Goal: Task Accomplishment & Management: Complete application form

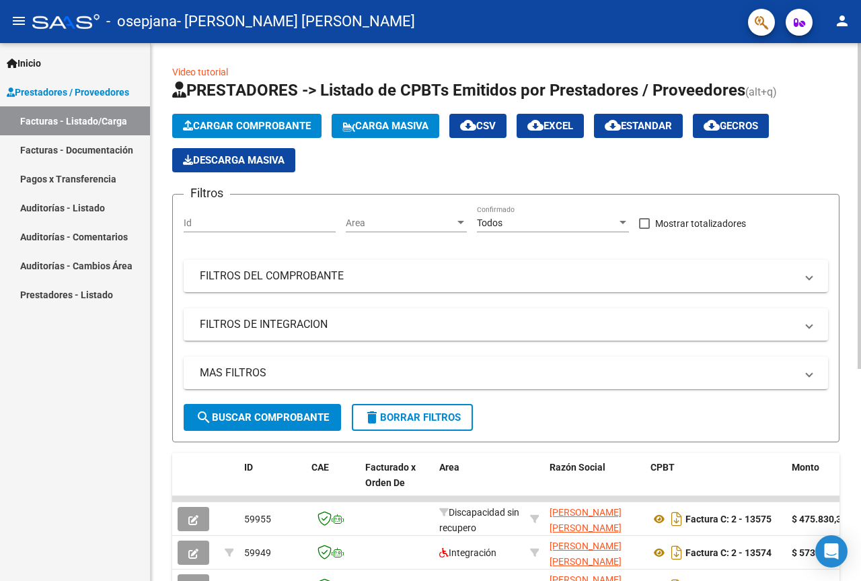
click at [253, 118] on button "Cargar Comprobante" at bounding box center [246, 126] width 149 height 24
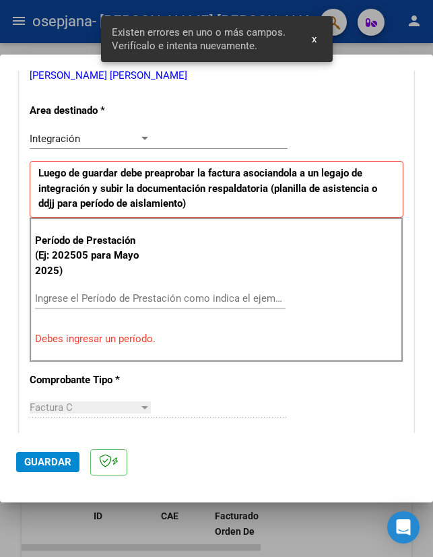
scroll to position [311, 0]
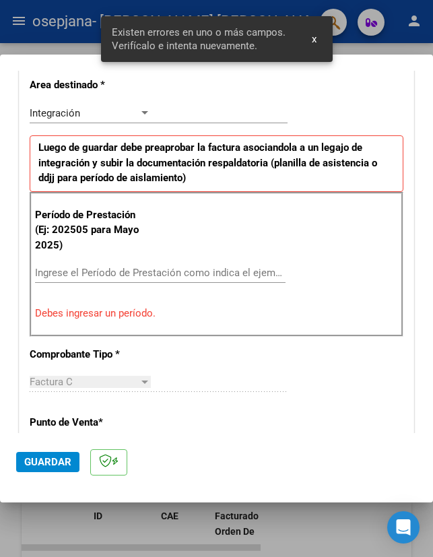
click at [102, 269] on input "Ingrese el Período de Prestación como indica el ejemplo" at bounding box center [94, 272] width 118 height 12
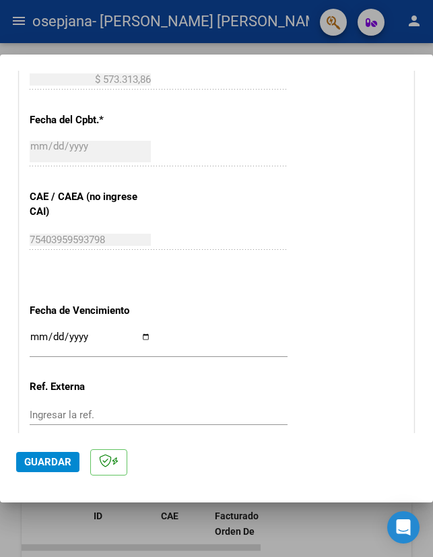
scroll to position [849, 0]
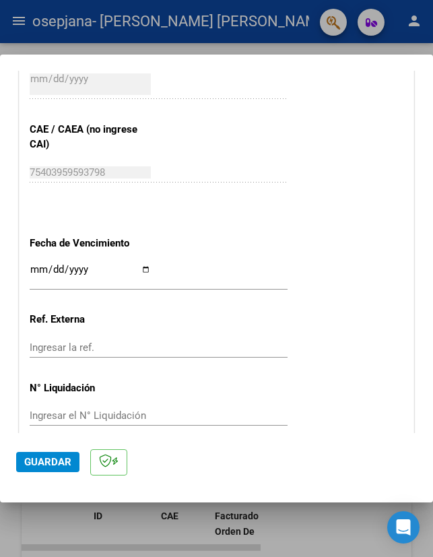
type input "202509"
click at [139, 270] on input "Ingresar la fecha" at bounding box center [90, 275] width 121 height 22
type input "[DATE]"
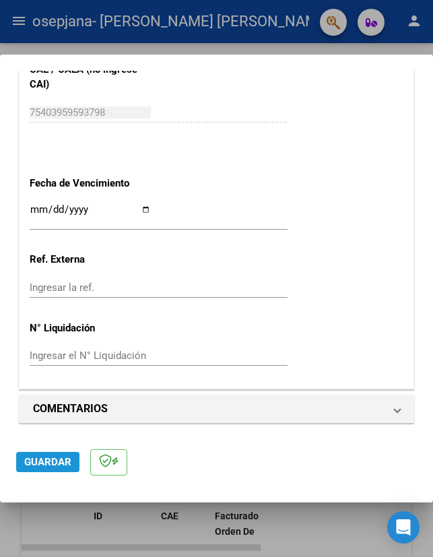
click at [61, 469] on button "Guardar" at bounding box center [47, 462] width 63 height 20
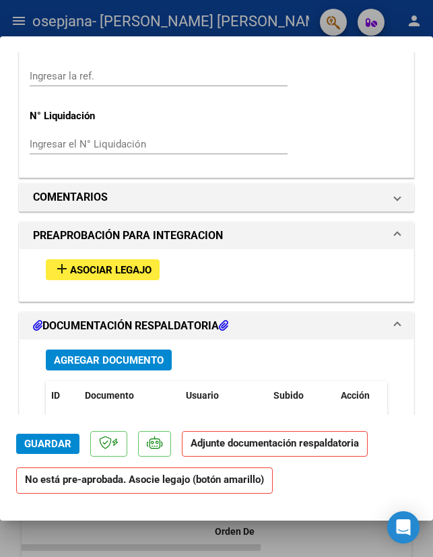
scroll to position [1077, 0]
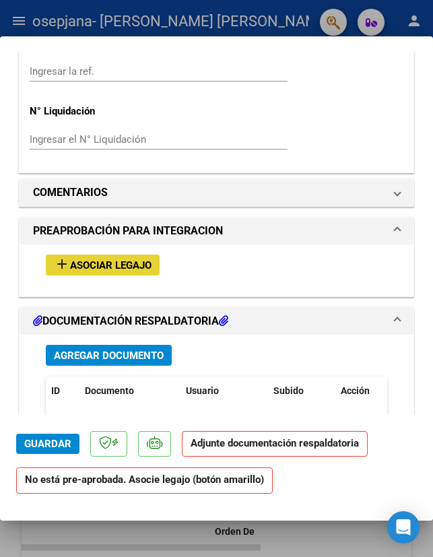
click at [134, 271] on button "add Asociar Legajo" at bounding box center [103, 264] width 114 height 21
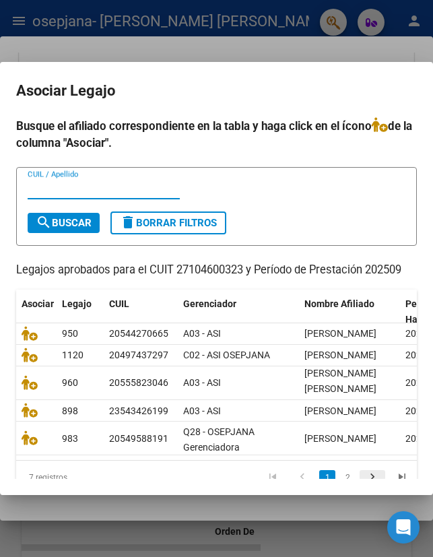
scroll to position [82, 0]
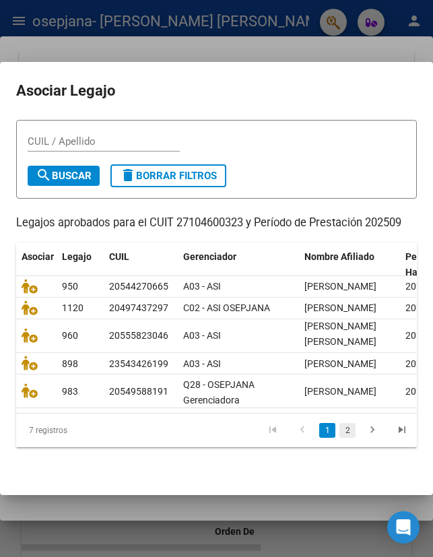
click at [343, 431] on link "2" at bounding box center [347, 430] width 16 height 15
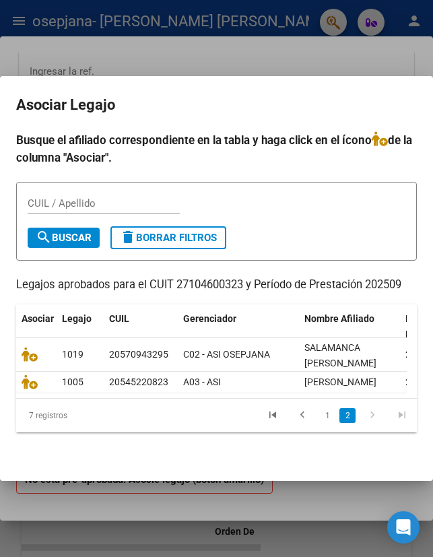
scroll to position [0, 0]
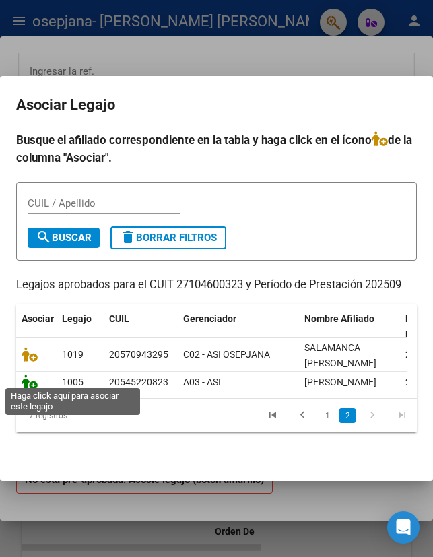
click at [34, 380] on icon at bounding box center [30, 381] width 16 height 15
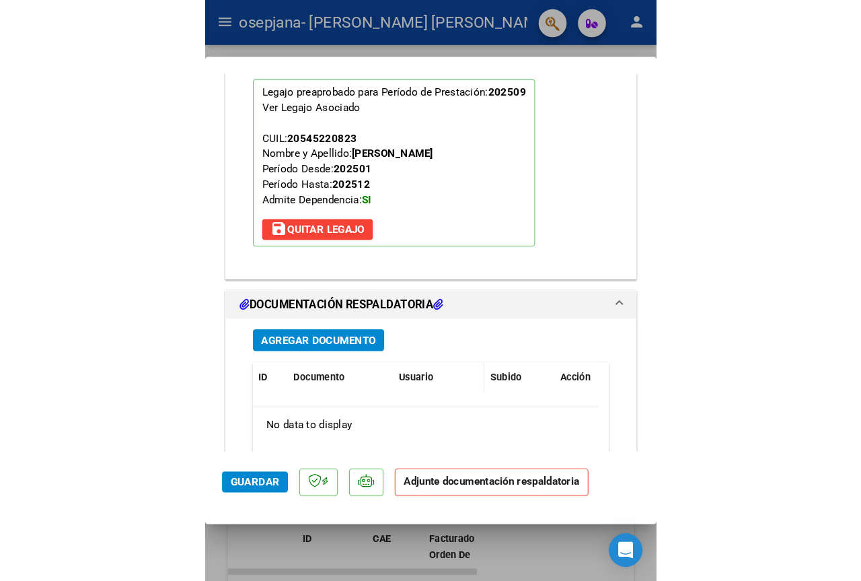
scroll to position [1380, 0]
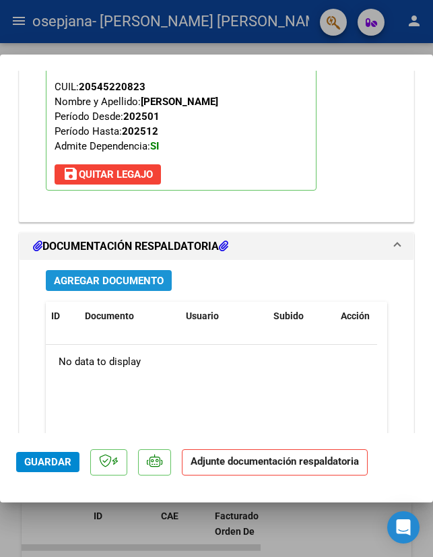
click at [141, 275] on span "Agregar Documento" at bounding box center [109, 281] width 110 height 12
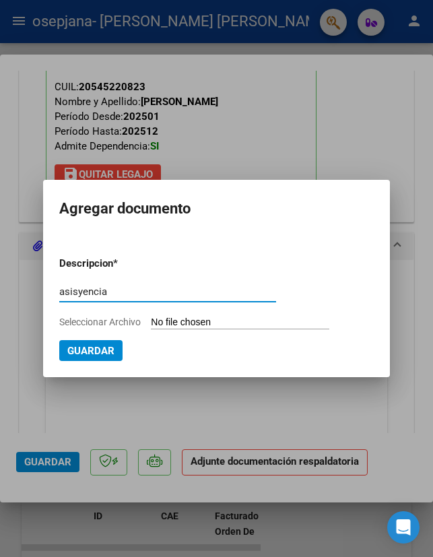
click at [89, 290] on input "asisyencia" at bounding box center [167, 291] width 217 height 12
click at [90, 293] on input "asisyencia" at bounding box center [167, 291] width 217 height 12
click at [81, 293] on input "asisyencia" at bounding box center [167, 291] width 217 height 12
type input "asistencia"
type input "C:\fakepath\[PERSON_NAME] 0925.pdf"
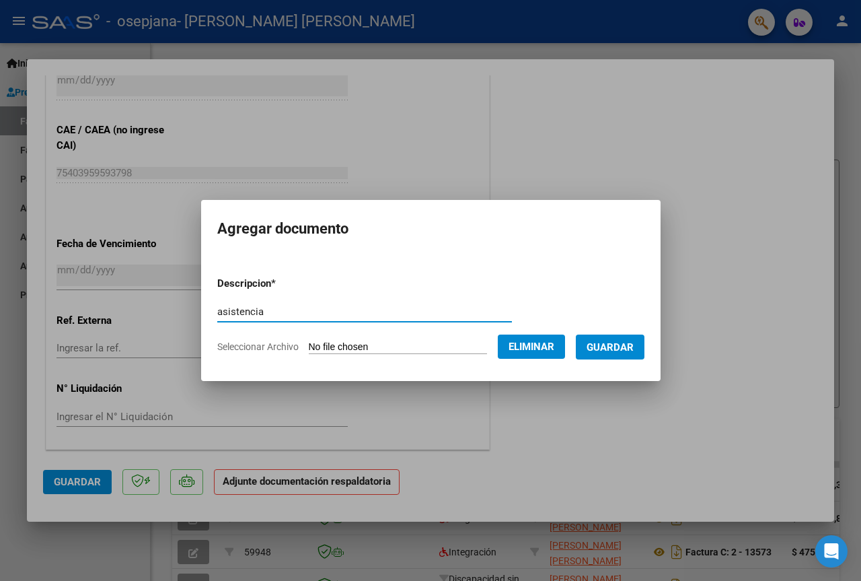
scroll to position [843, 0]
click at [623, 354] on button "Guardar" at bounding box center [610, 346] width 69 height 25
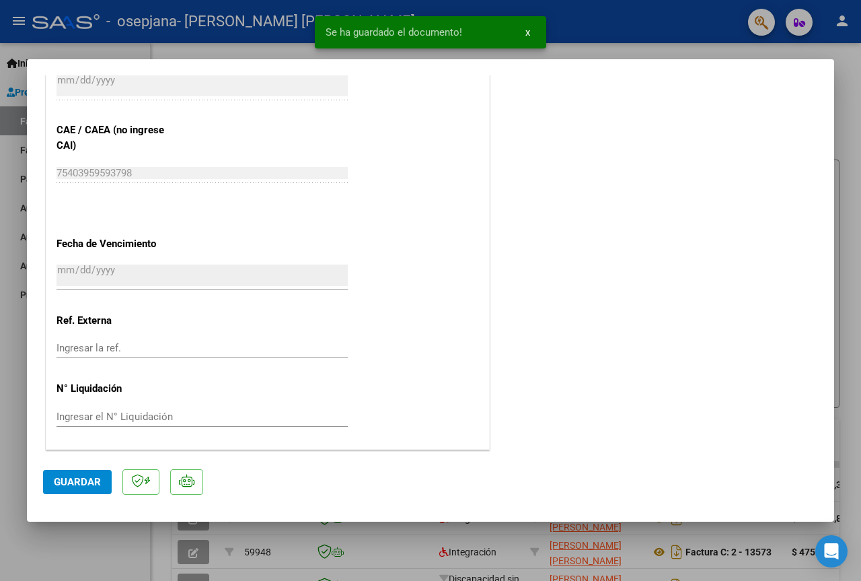
scroll to position [186, 0]
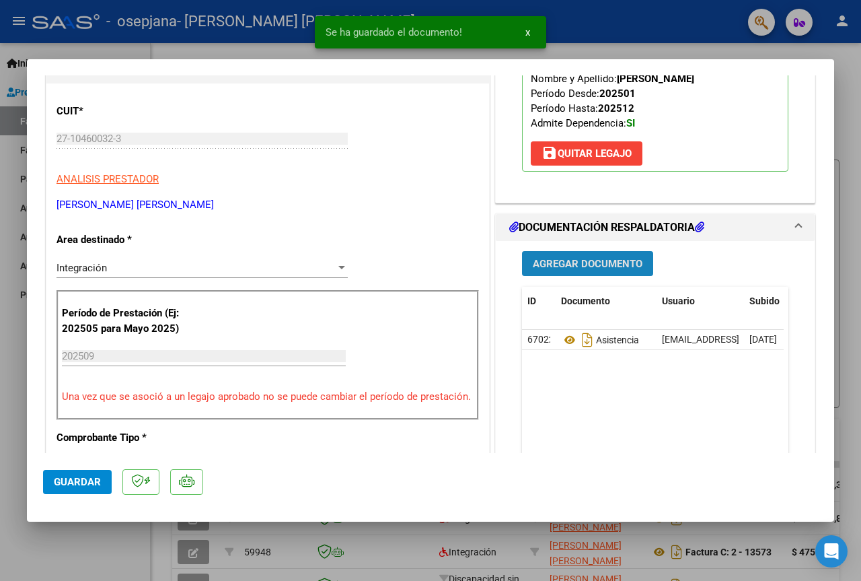
click at [594, 262] on span "Agregar Documento" at bounding box center [588, 264] width 110 height 12
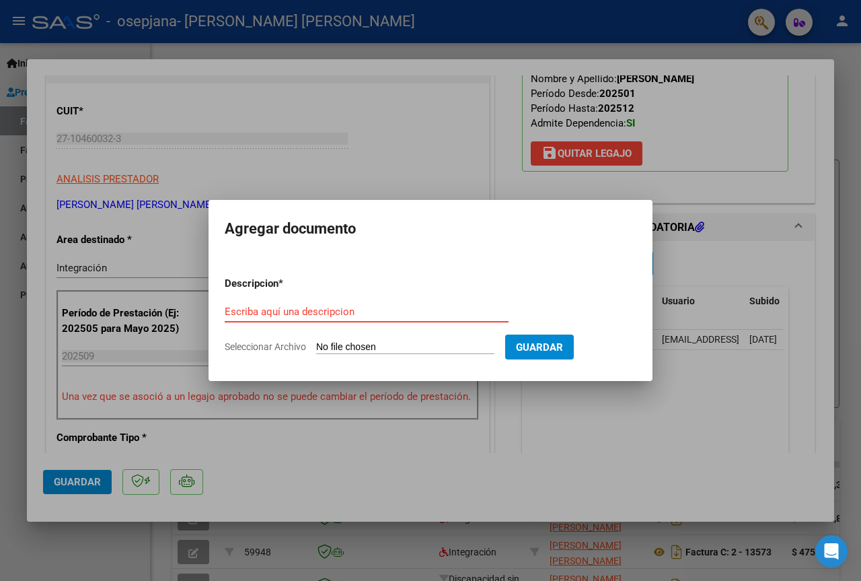
click at [402, 317] on input "Escriba aquí una descripcion" at bounding box center [367, 312] width 284 height 12
type input "informe mensual"
type input "C:\fakepath\[PERSON_NAME] INFORME O.S. [DATE].pdf"
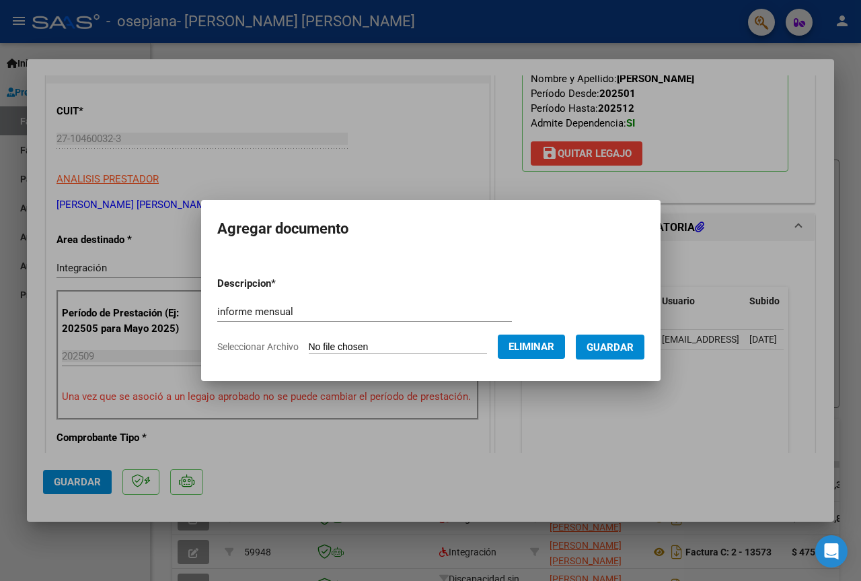
click at [625, 349] on span "Guardar" at bounding box center [610, 347] width 47 height 12
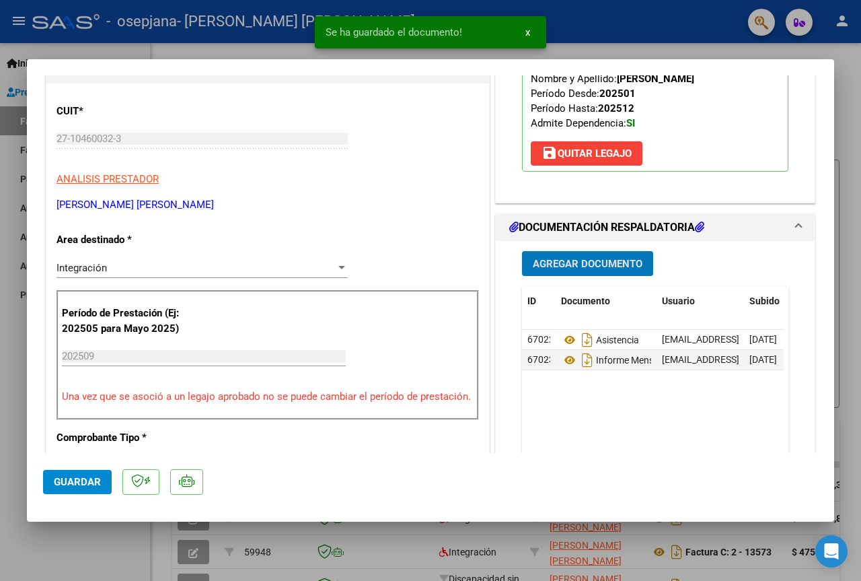
click at [59, 481] on span "Guardar" at bounding box center [77, 482] width 47 height 12
click at [53, 487] on button "Guardar" at bounding box center [77, 482] width 69 height 24
click at [140, 41] on div at bounding box center [430, 290] width 861 height 581
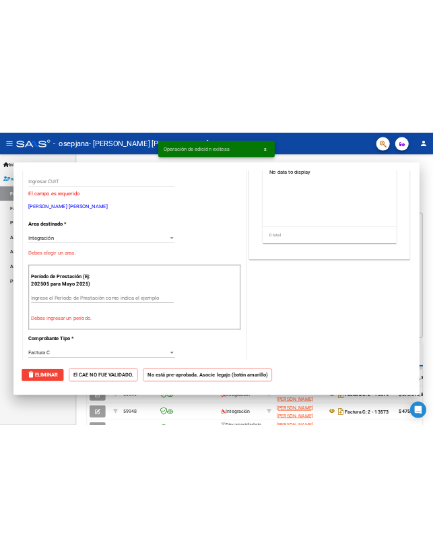
scroll to position [0, 0]
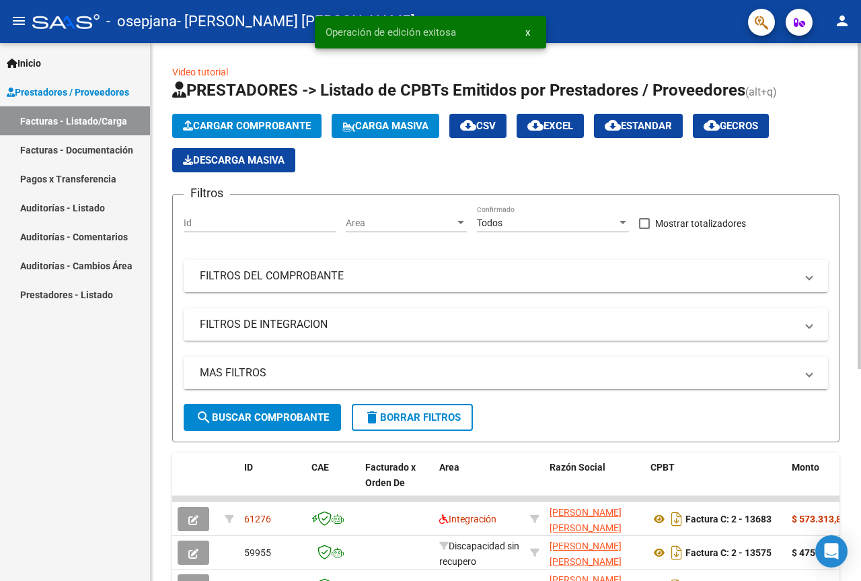
click at [250, 127] on span "Cargar Comprobante" at bounding box center [247, 126] width 128 height 12
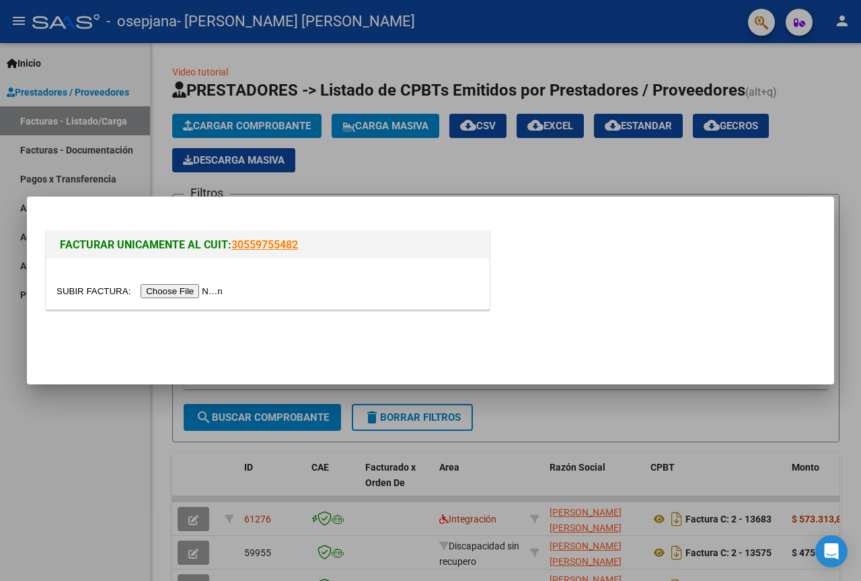
click at [91, 439] on div at bounding box center [430, 290] width 861 height 581
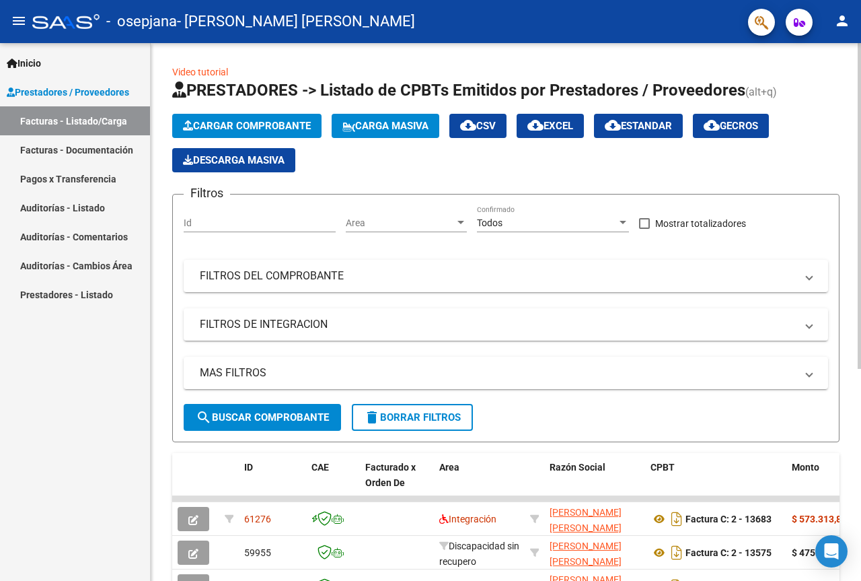
drag, startPoint x: 389, startPoint y: 127, endPoint x: 861, endPoint y: 172, distance: 474.0
click at [390, 127] on span "Carga Masiva" at bounding box center [386, 126] width 86 height 12
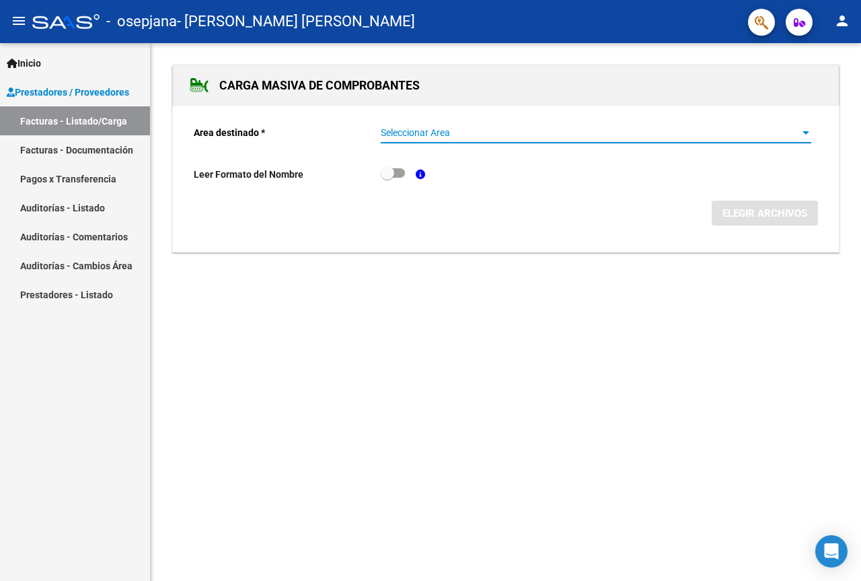
click at [474, 134] on span "Seleccionar Area" at bounding box center [590, 132] width 419 height 11
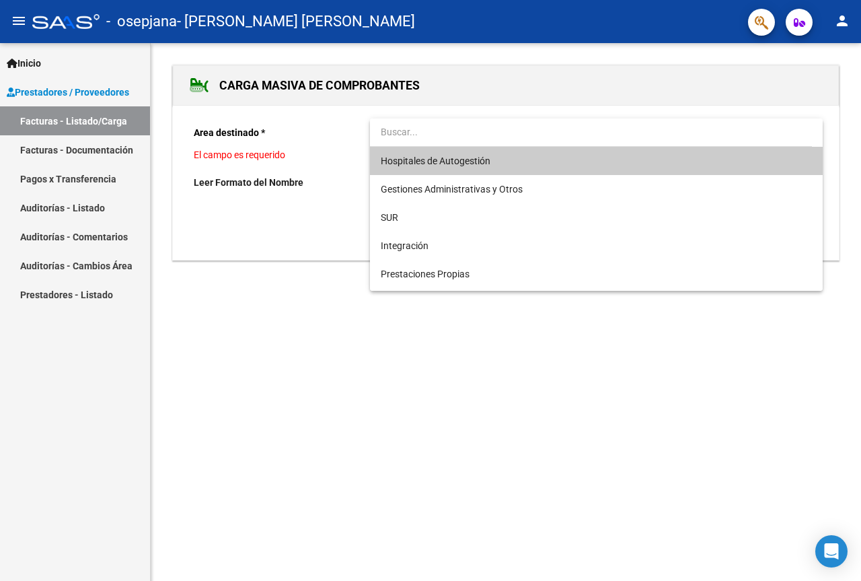
click at [452, 359] on div at bounding box center [430, 290] width 861 height 581
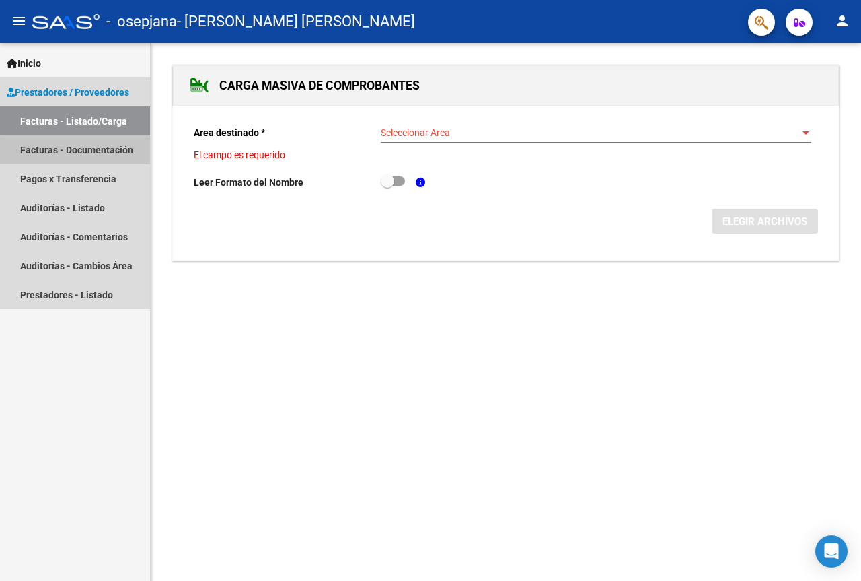
click at [77, 153] on link "Facturas - Documentación" at bounding box center [75, 149] width 150 height 29
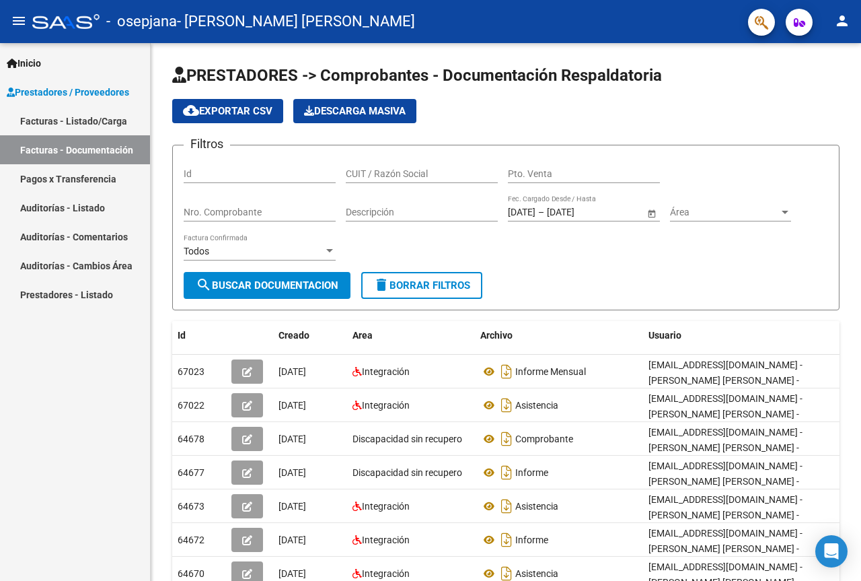
click at [102, 88] on span "Prestadores / Proveedores" at bounding box center [68, 92] width 122 height 15
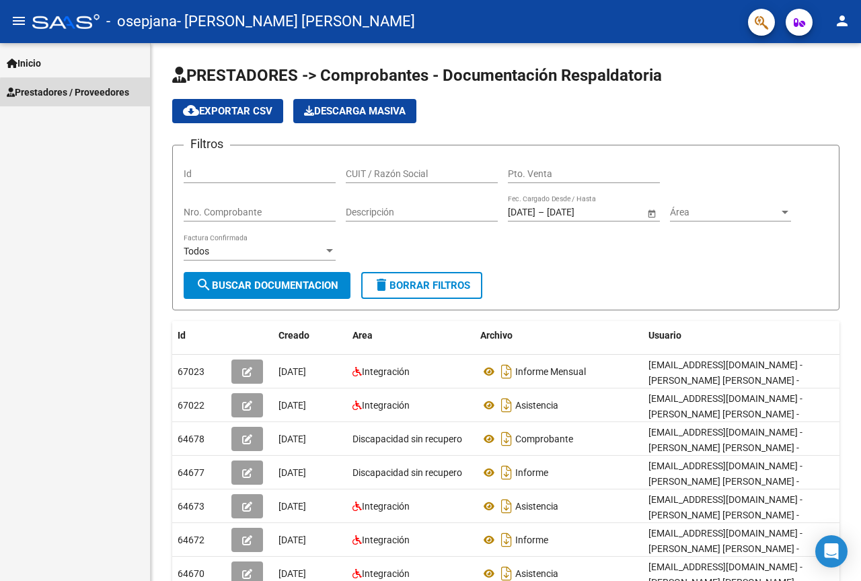
click at [108, 96] on span "Prestadores / Proveedores" at bounding box center [68, 92] width 122 height 15
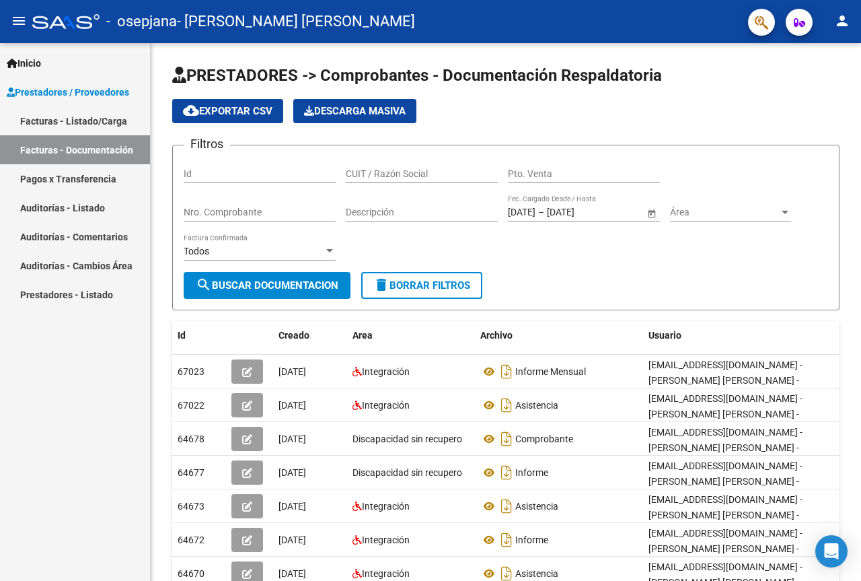
click at [108, 123] on link "Facturas - Listado/Carga" at bounding box center [75, 120] width 150 height 29
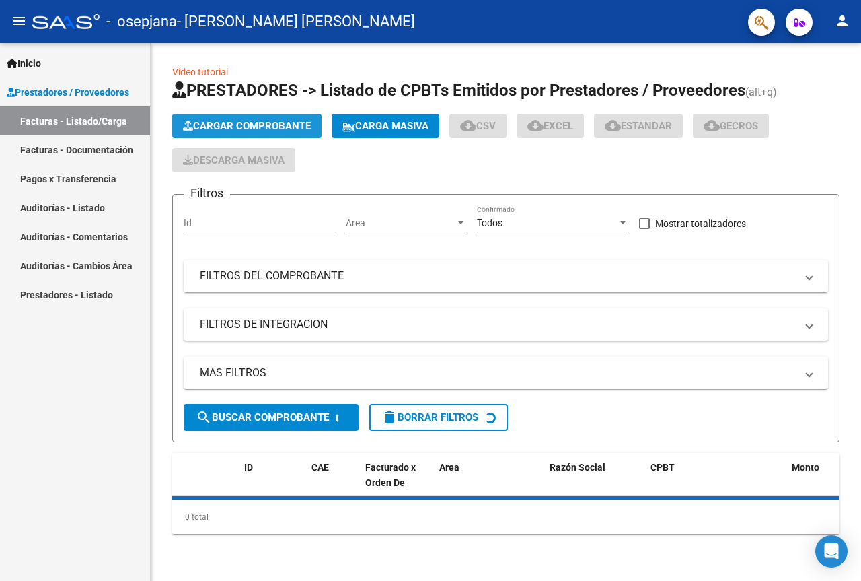
click at [239, 119] on button "Cargar Comprobante" at bounding box center [246, 126] width 149 height 24
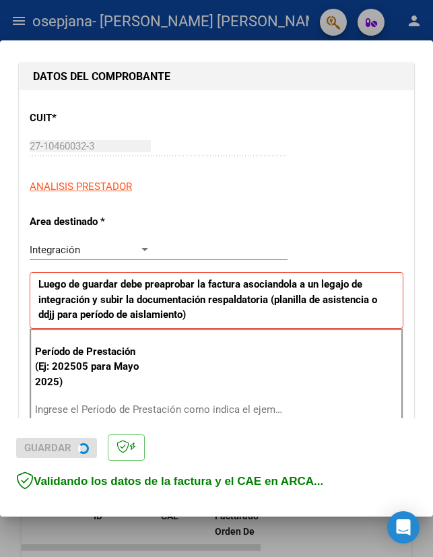
scroll to position [336, 0]
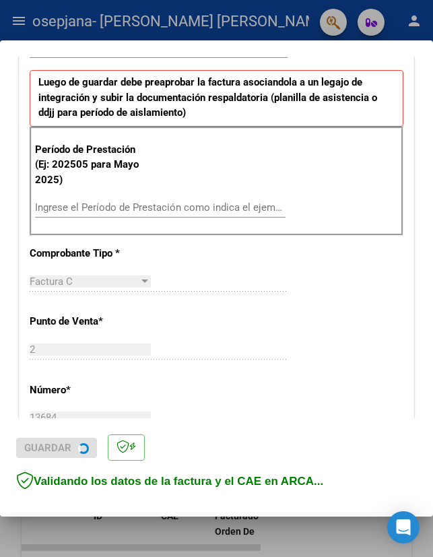
click at [172, 227] on div "Ingrese el Período de Prestación como indica el ejemplo" at bounding box center [160, 213] width 250 height 33
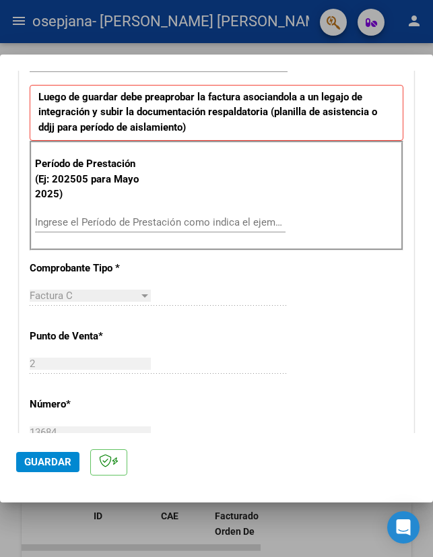
click at [179, 214] on div "Ingrese el Período de Prestación como indica el ejemplo" at bounding box center [160, 222] width 250 height 20
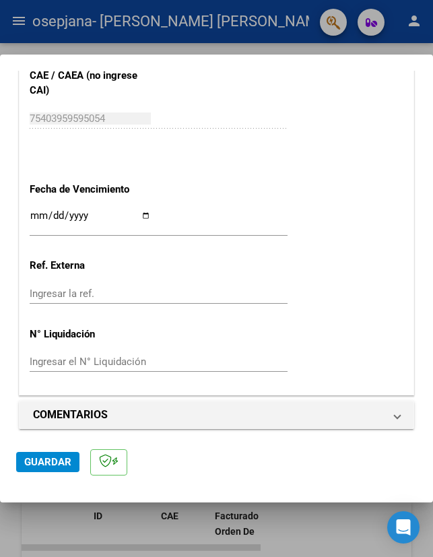
scroll to position [909, 0]
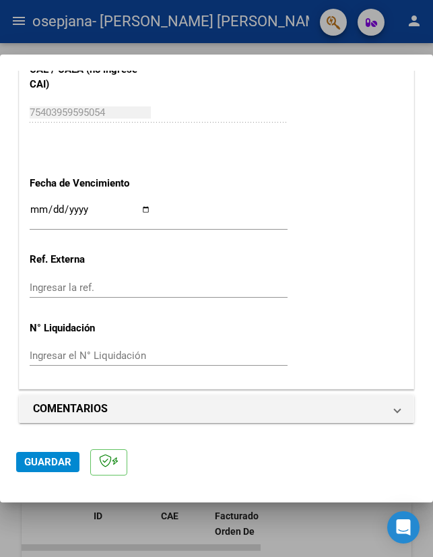
type input "202509"
click at [137, 208] on input "Ingresar la fecha" at bounding box center [90, 215] width 121 height 22
type input "[DATE]"
click at [52, 461] on span "Guardar" at bounding box center [47, 462] width 47 height 12
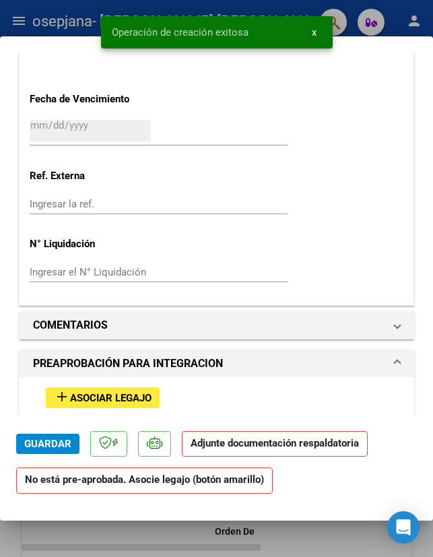
scroll to position [1009, 0]
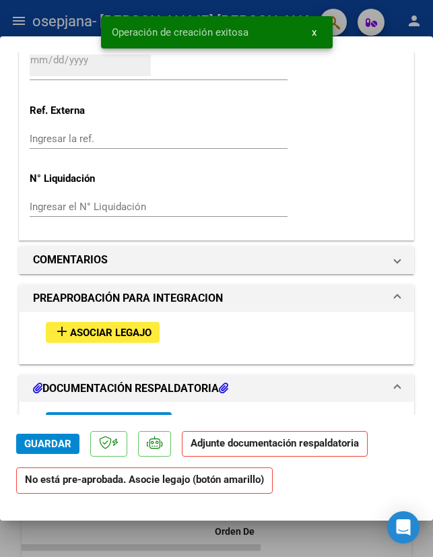
click at [108, 332] on span "Asociar Legajo" at bounding box center [110, 332] width 81 height 12
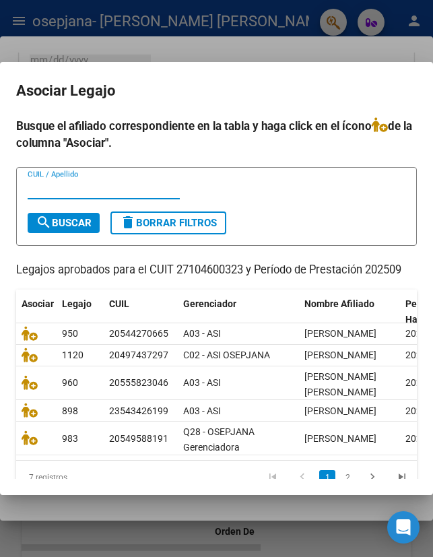
scroll to position [82, 0]
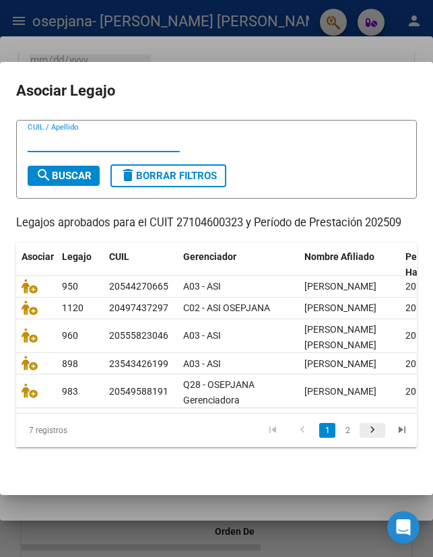
click at [363, 427] on icon "go to next page" at bounding box center [371, 431] width 17 height 16
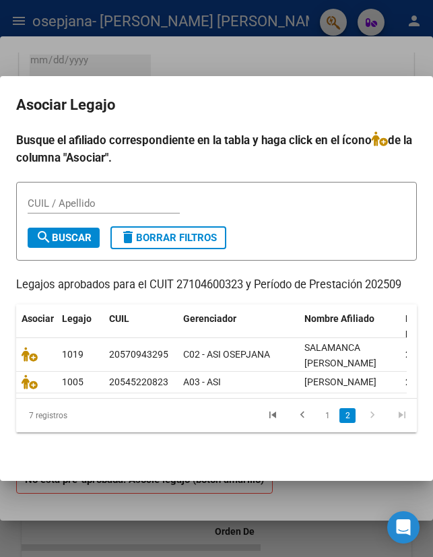
scroll to position [0, 0]
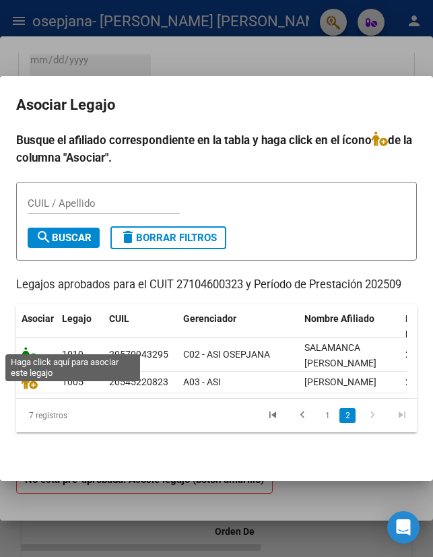
click at [31, 347] on icon at bounding box center [30, 354] width 16 height 15
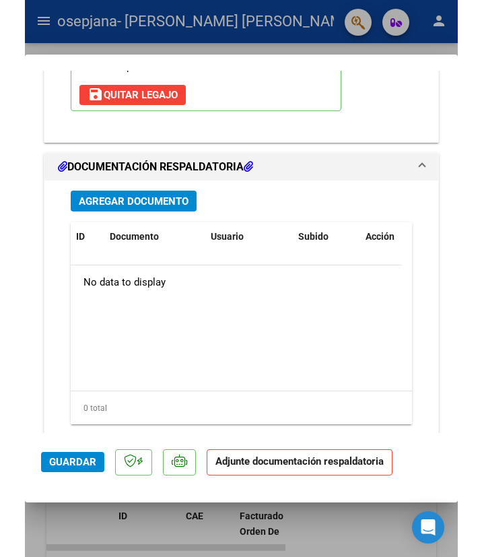
scroll to position [1514, 0]
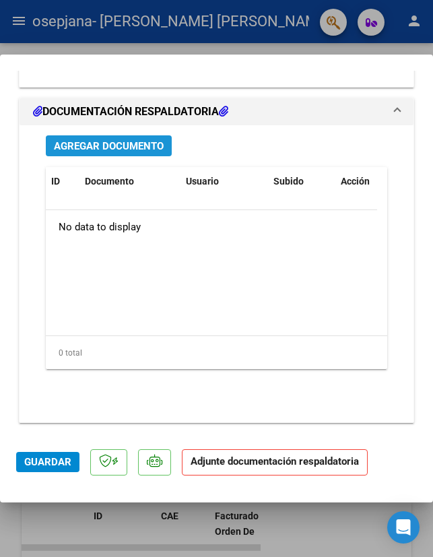
click at [118, 147] on span "Agregar Documento" at bounding box center [109, 146] width 110 height 12
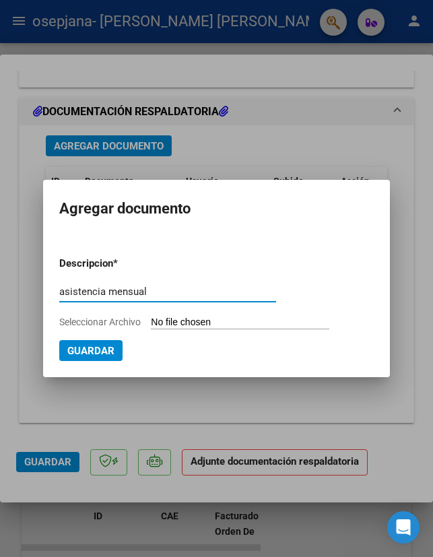
type input "asistencia mensual"
type input "C:\fakepath\Salamanca 092025.pdf"
click at [153, 354] on span "Guardar" at bounding box center [163, 351] width 47 height 12
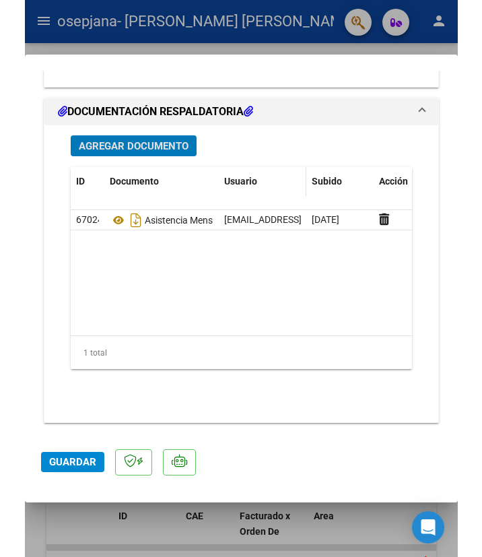
scroll to position [1499, 0]
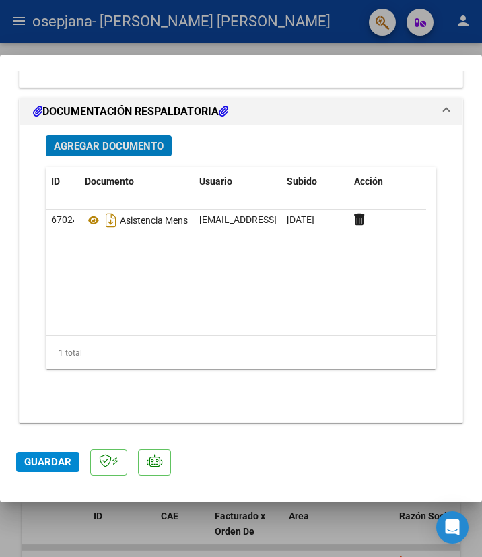
click at [124, 144] on span "Agregar Documento" at bounding box center [109, 146] width 110 height 12
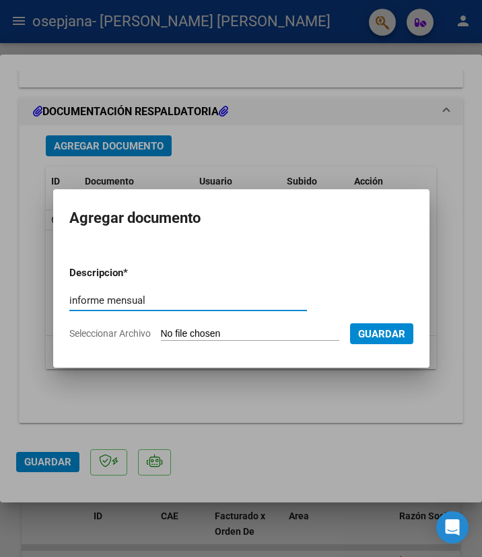
type input "informe mensual"
type input "C:\fakepath\[PERSON_NAME] INFORME O.S. [DATE].pdf"
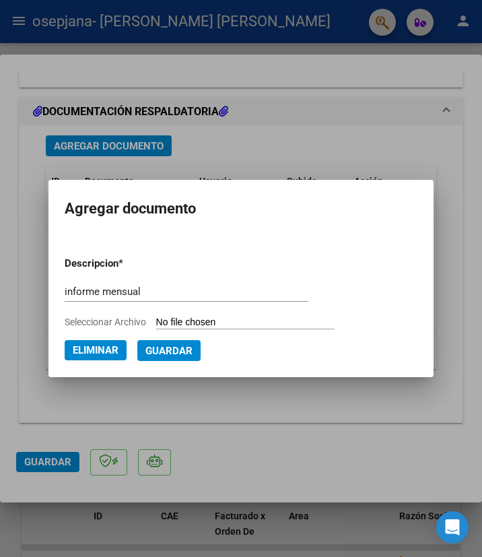
click at [171, 354] on span "Guardar" at bounding box center [168, 351] width 47 height 12
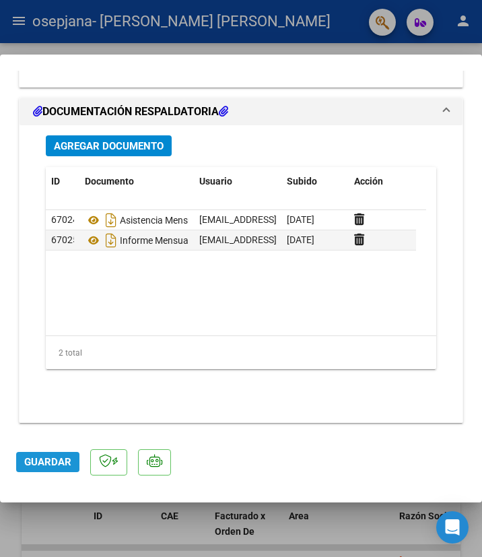
click at [41, 460] on span "Guardar" at bounding box center [47, 462] width 47 height 12
click at [58, 462] on span "Guardar" at bounding box center [47, 462] width 47 height 12
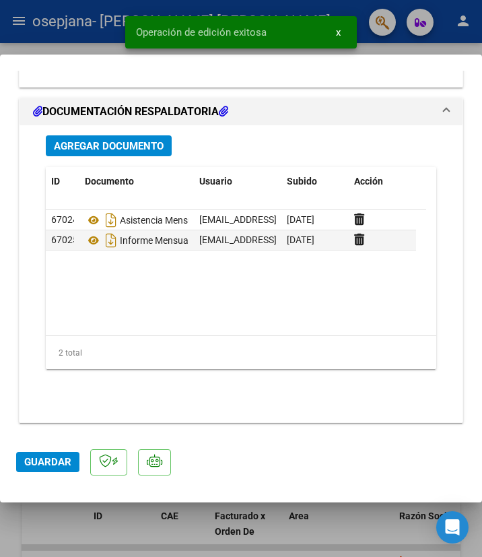
click at [111, 33] on div "Operación de edición exitosa x" at bounding box center [241, 32] width 264 height 65
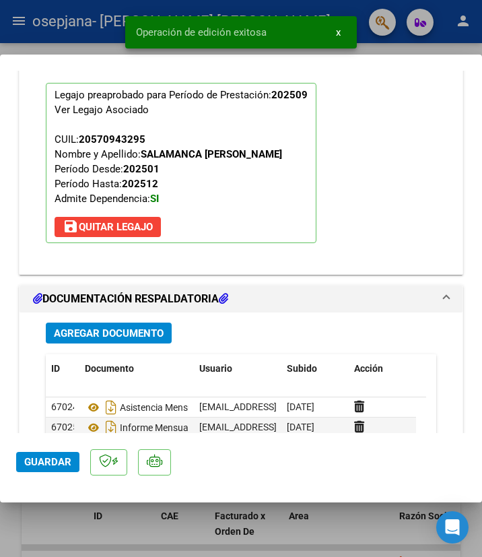
click at [80, 48] on div at bounding box center [241, 278] width 482 height 557
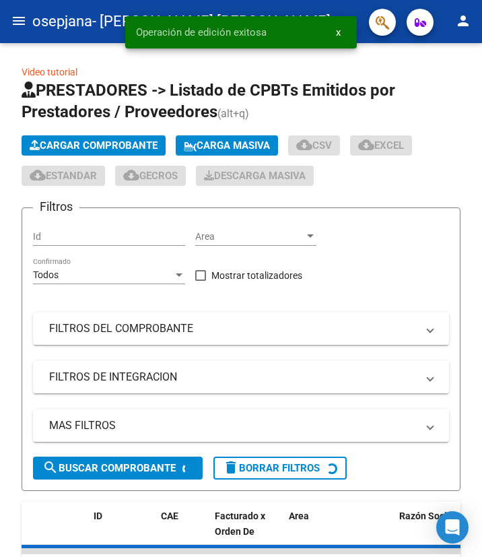
click at [51, 38] on mat-toolbar "menu osepjana - [PERSON_NAME] [PERSON_NAME] person" at bounding box center [241, 21] width 482 height 43
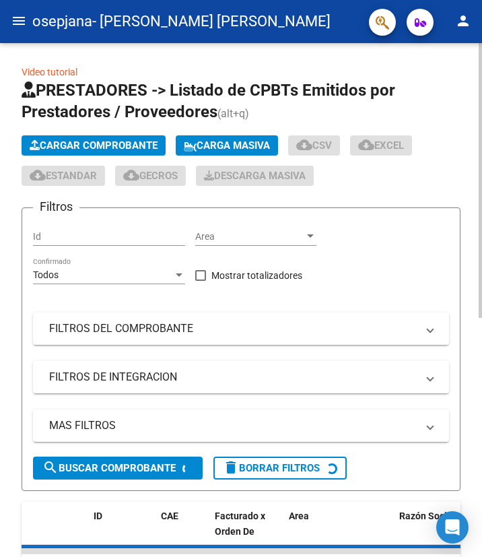
click at [100, 141] on span "Cargar Comprobante" at bounding box center [94, 145] width 128 height 12
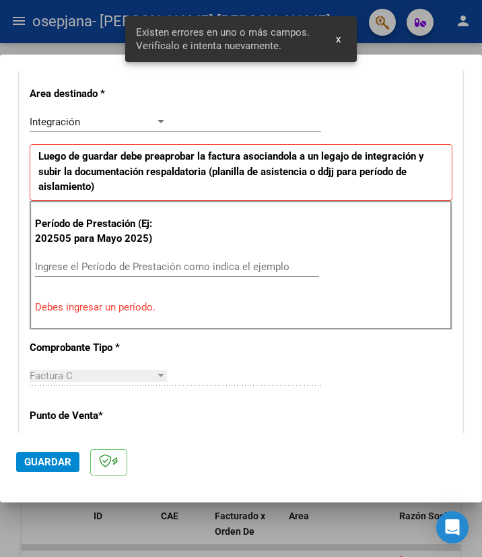
scroll to position [303, 0]
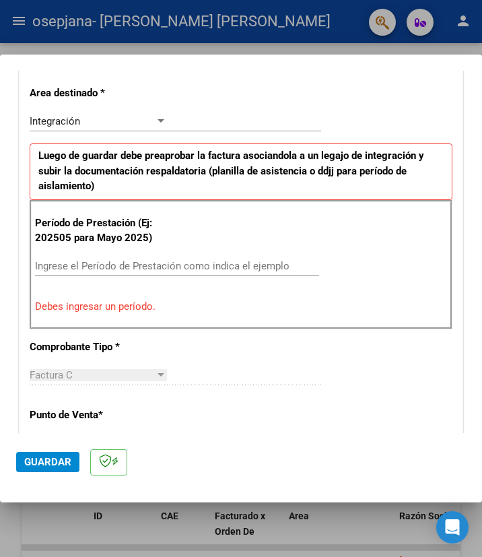
click at [272, 271] on div "Ingrese el Período de Prestación como indica el ejemplo" at bounding box center [177, 266] width 284 height 20
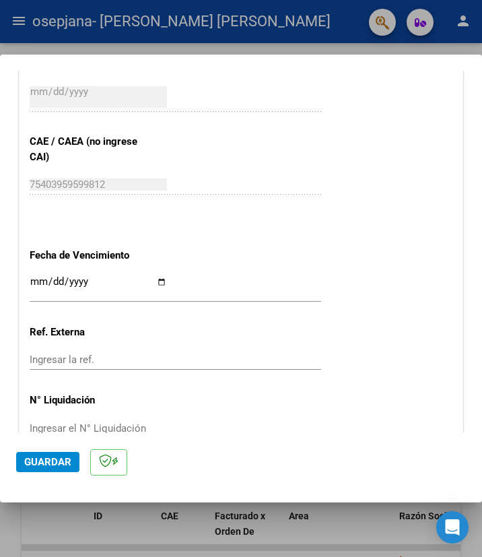
scroll to position [894, 0]
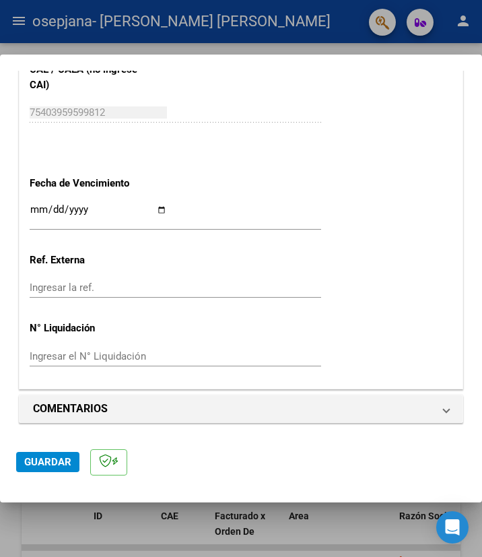
type input "202509"
click at [157, 207] on input "Ingresar la fecha" at bounding box center [98, 215] width 137 height 22
type input "[DATE]"
click at [49, 470] on button "Guardar" at bounding box center [47, 462] width 63 height 20
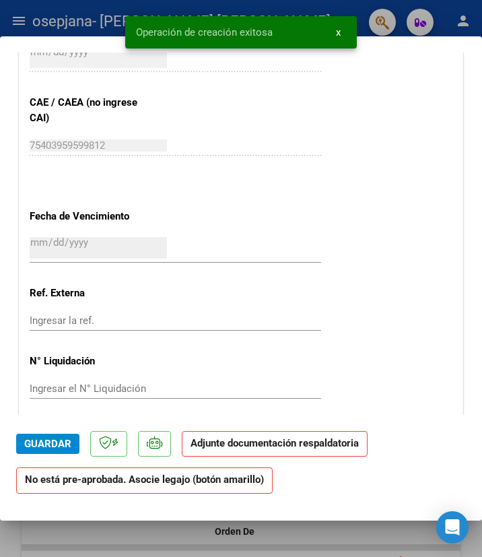
scroll to position [942, 0]
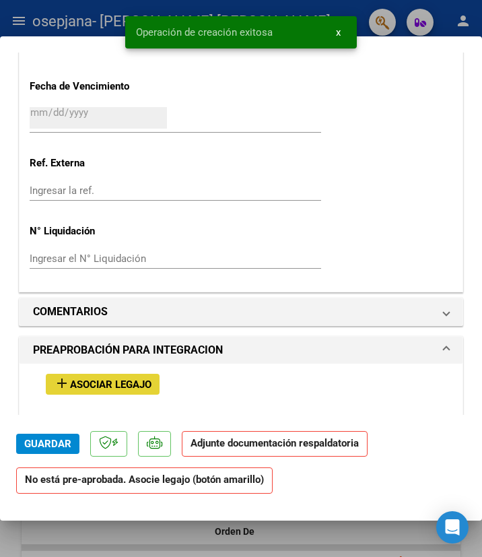
click at [137, 386] on span "Asociar Legajo" at bounding box center [110, 384] width 81 height 12
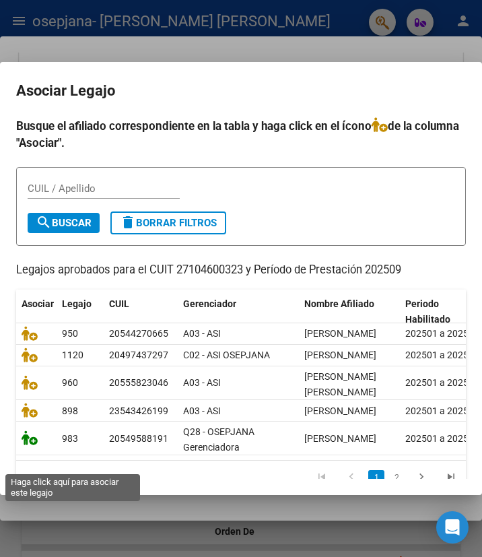
click at [31, 445] on icon at bounding box center [30, 437] width 16 height 15
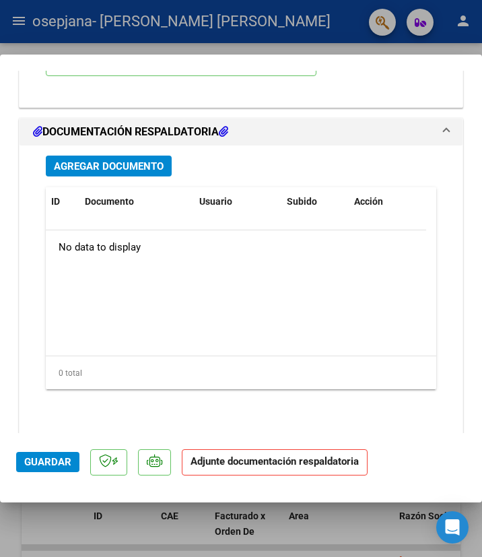
scroll to position [1499, 0]
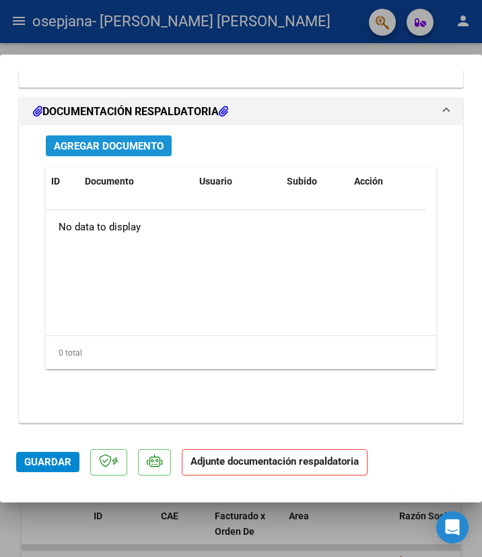
click at [145, 147] on span "Agregar Documento" at bounding box center [109, 146] width 110 height 12
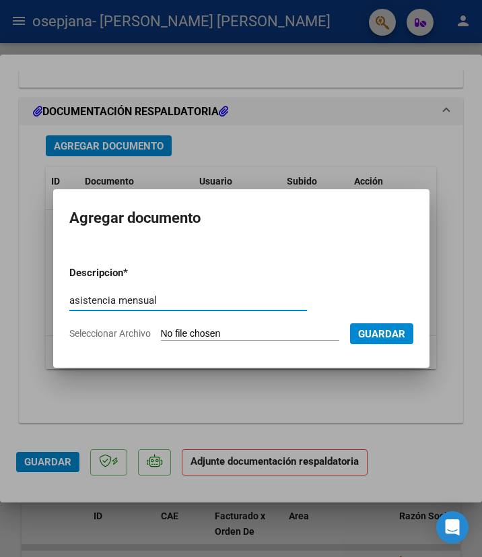
type input "asistencia mensual"
type input "C:\fakepath\[PERSON_NAME] 092025 HOJA 1.pdf"
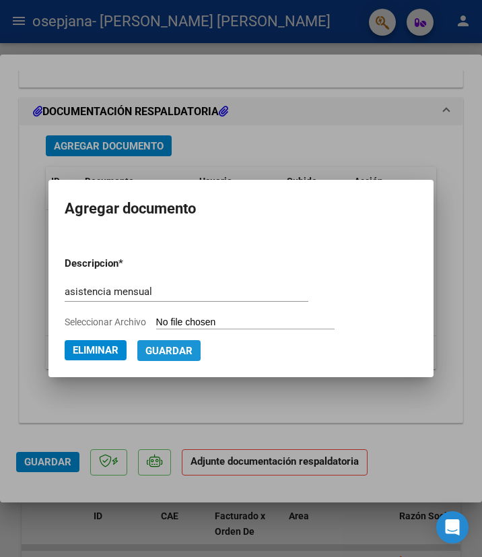
click at [164, 347] on span "Guardar" at bounding box center [168, 351] width 47 height 12
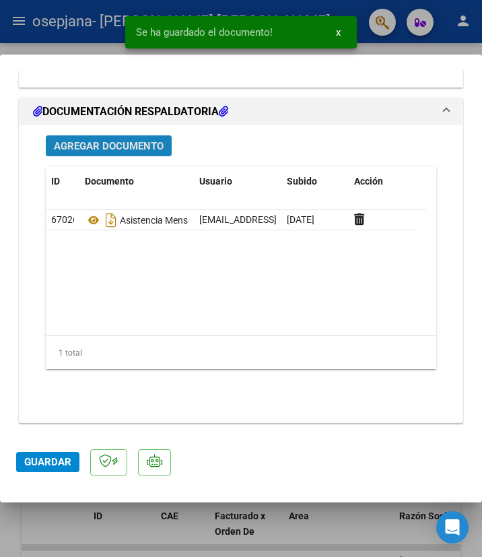
click at [94, 154] on button "Agregar Documento" at bounding box center [109, 145] width 126 height 21
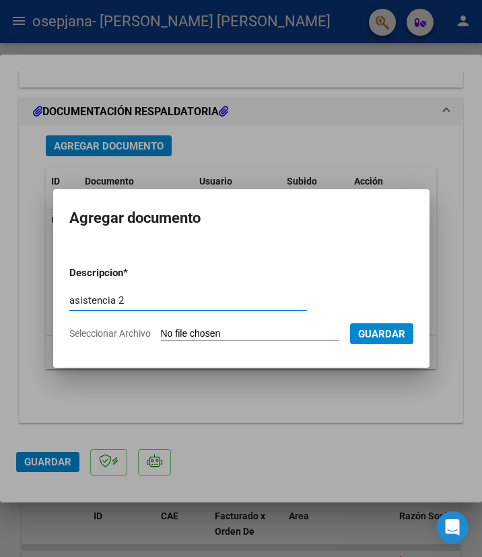
type input "asistencia 2"
type input "C:\fakepath\[PERSON_NAME] 092025 HOJA 2.pdf"
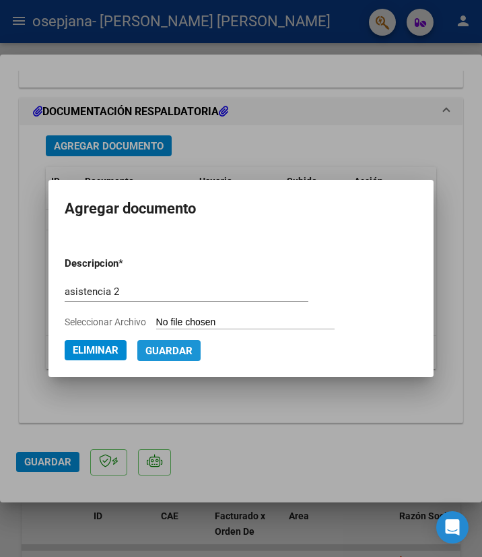
click at [172, 348] on span "Guardar" at bounding box center [168, 351] width 47 height 12
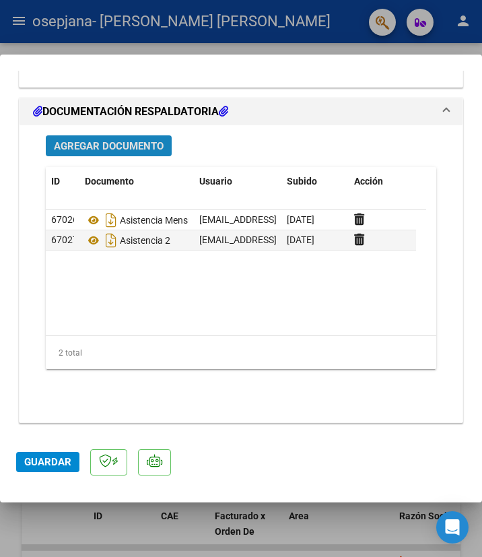
click at [98, 144] on span "Agregar Documento" at bounding box center [109, 146] width 110 height 12
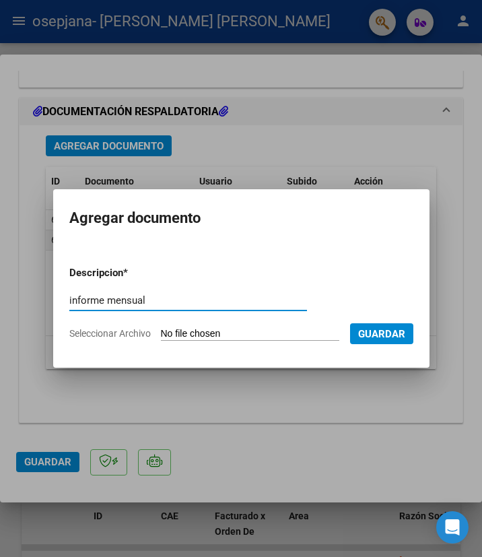
type input "informe mensual"
click at [460, 153] on div at bounding box center [241, 278] width 482 height 557
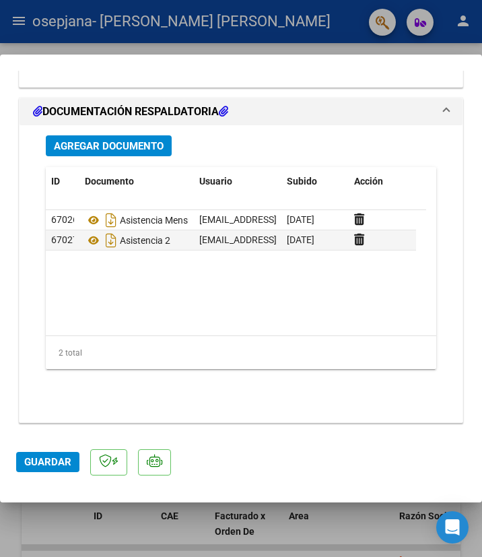
drag, startPoint x: 147, startPoint y: 99, endPoint x: 151, endPoint y: 147, distance: 48.0
click at [147, 100] on mat-expansion-panel-header "DOCUMENTACIÓN RESPALDATORIA" at bounding box center [241, 111] width 443 height 27
click at [151, 147] on span "Agregar Documento" at bounding box center [109, 146] width 110 height 12
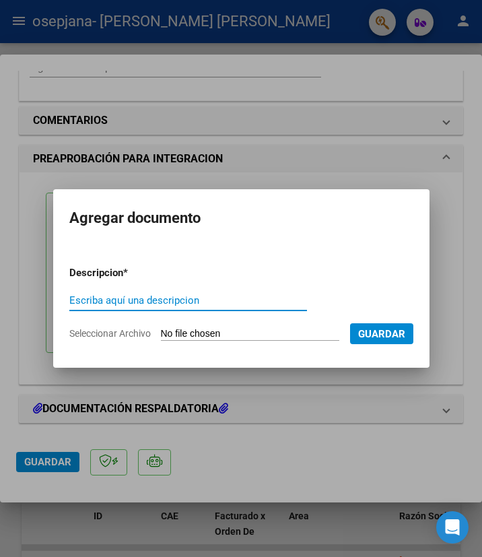
scroll to position [1202, 0]
type input "informe mensual"
type input "C:\fakepath\[PERSON_NAME] INFORME O.S. [DATE] - copia.pdf"
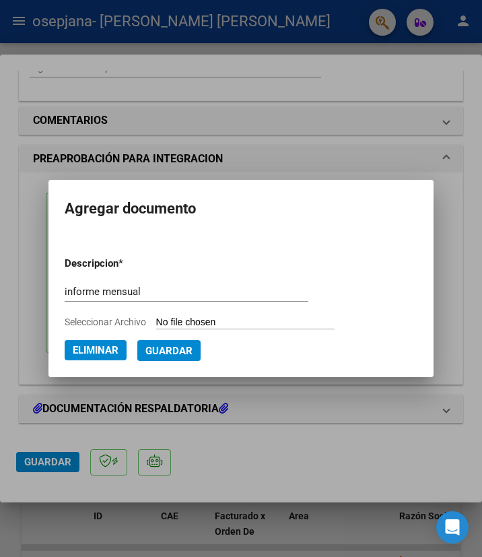
click at [166, 353] on span "Guardar" at bounding box center [168, 351] width 47 height 12
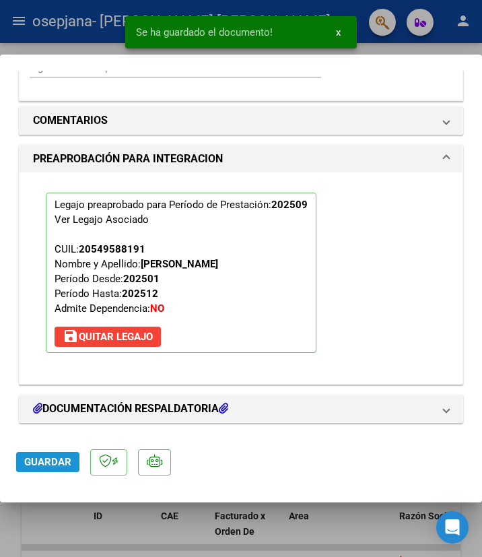
click at [55, 463] on span "Guardar" at bounding box center [47, 462] width 47 height 12
click at [71, 48] on div at bounding box center [241, 278] width 482 height 557
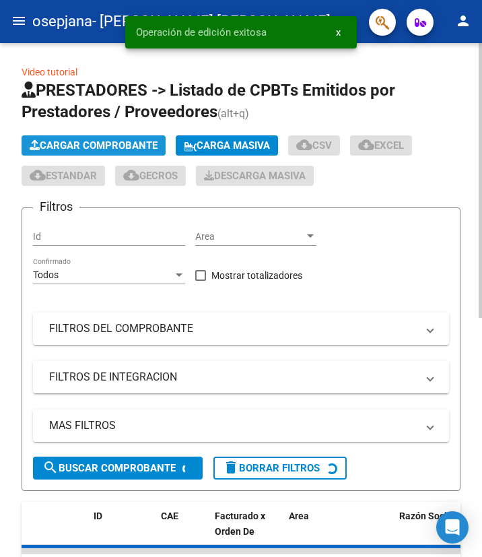
click at [118, 142] on span "Cargar Comprobante" at bounding box center [94, 145] width 128 height 12
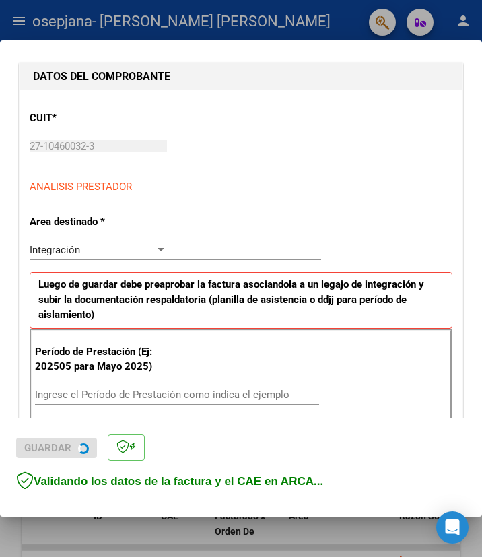
scroll to position [404, 0]
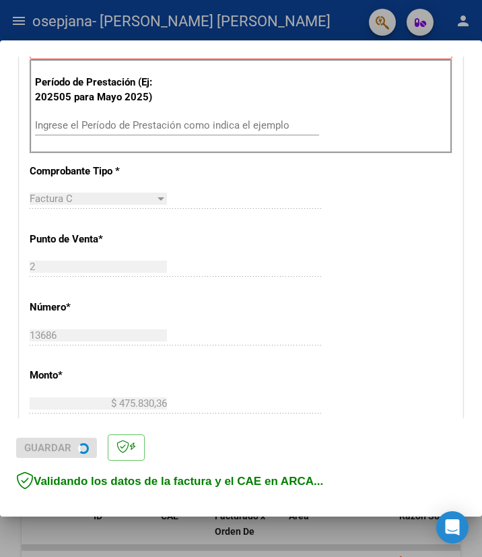
click at [174, 128] on div "Período de Prestación (Ej: 202505 para [DATE]) Ingrese el Período de Prestación…" at bounding box center [241, 106] width 423 height 94
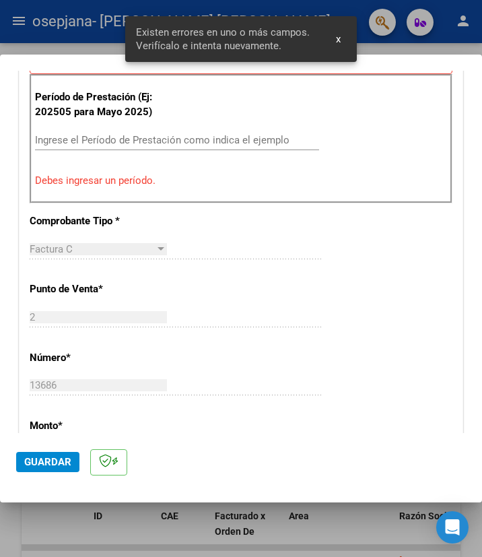
scroll to position [278, 0]
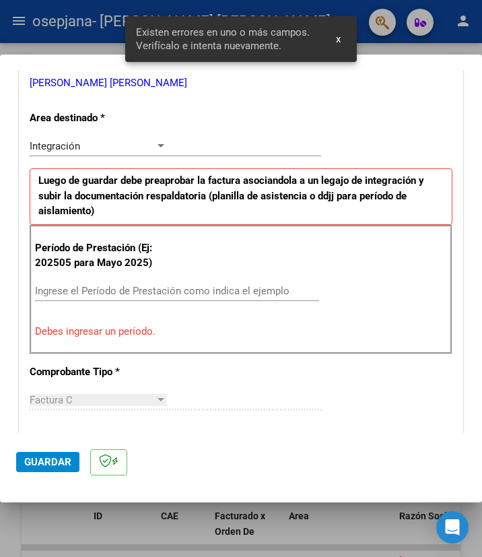
click at [148, 282] on div "Ingrese el Período de Prestación como indica el ejemplo" at bounding box center [177, 291] width 284 height 20
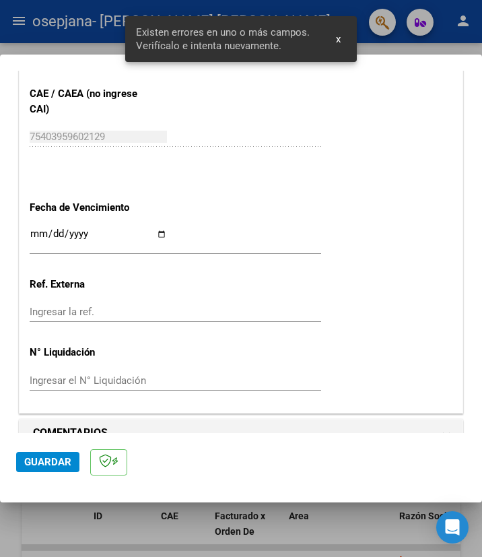
scroll to position [894, 0]
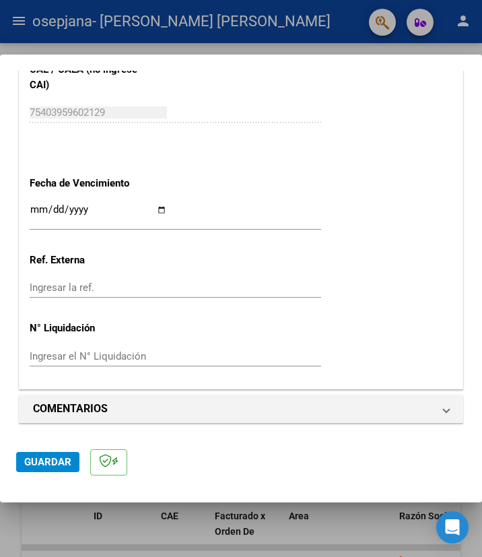
type input "202509"
click at [157, 206] on input "Ingresar la fecha" at bounding box center [98, 215] width 137 height 22
type input "[DATE]"
click at [51, 466] on span "Guardar" at bounding box center [47, 462] width 47 height 12
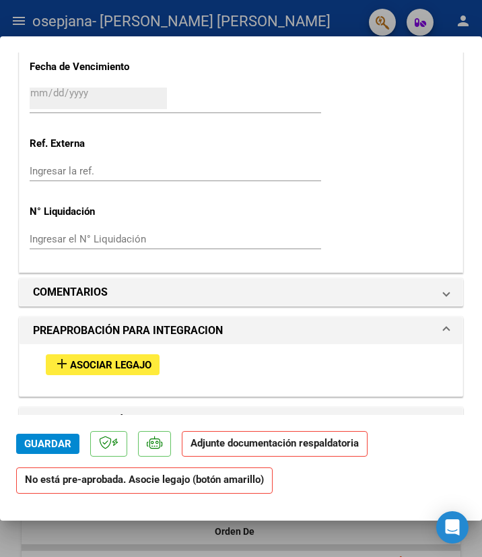
scroll to position [1077, 0]
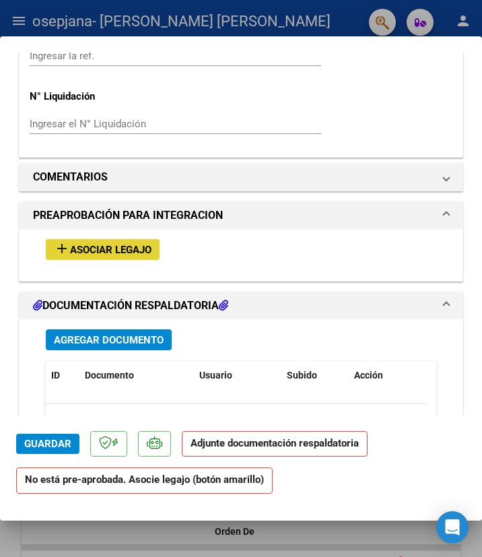
click at [119, 247] on span "Asociar Legajo" at bounding box center [110, 250] width 81 height 12
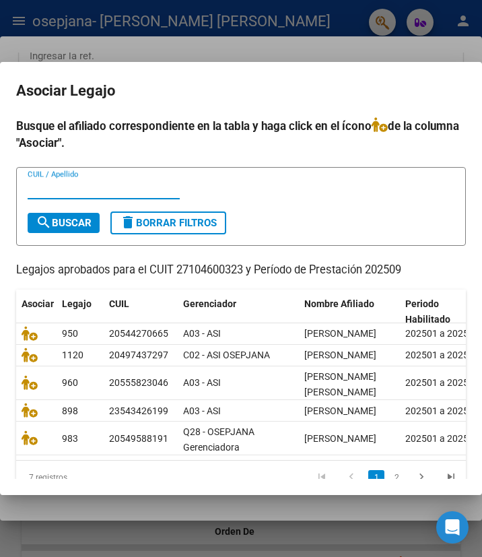
scroll to position [82, 0]
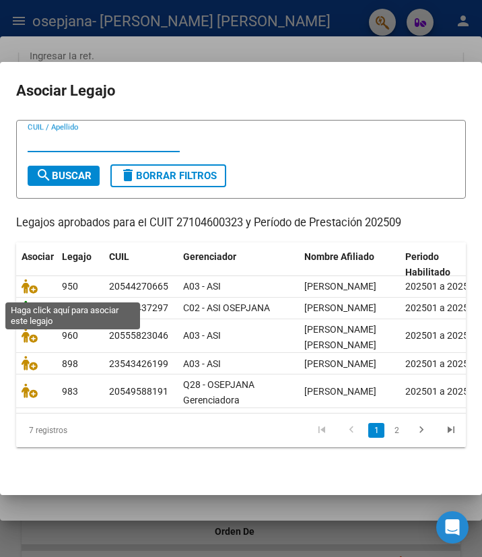
click at [30, 300] on icon at bounding box center [30, 307] width 16 height 15
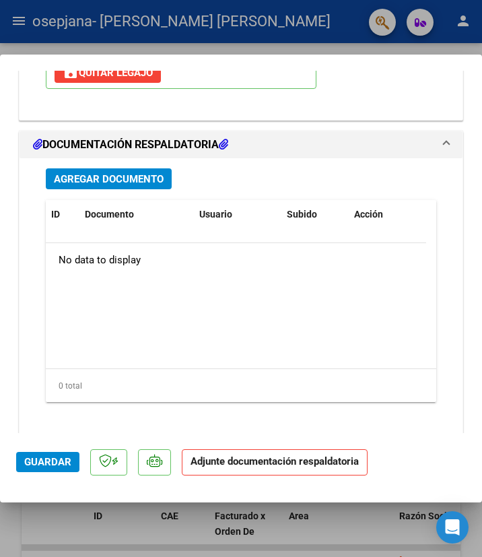
scroll to position [1464, 0]
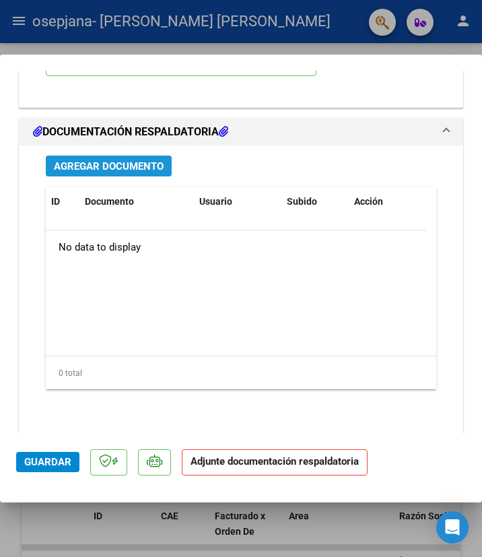
click at [142, 172] on span "Agregar Documento" at bounding box center [109, 166] width 110 height 12
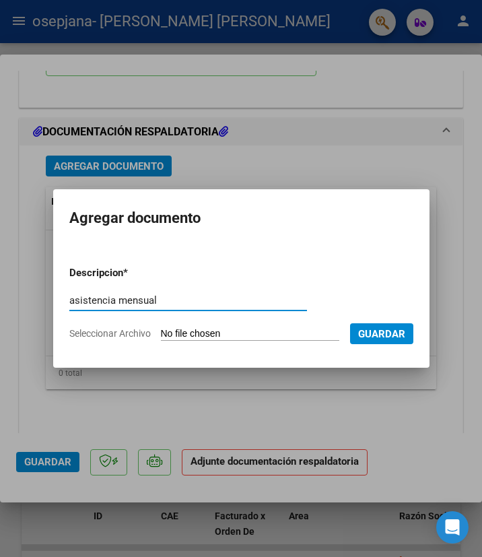
type input "asistencia mensual"
type input "C:\fakepath\[PERSON_NAME] 0925.pdf"
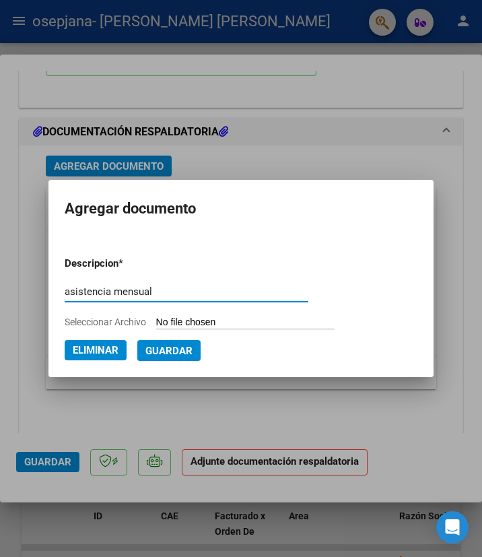
click at [184, 347] on span "Guardar" at bounding box center [168, 351] width 47 height 12
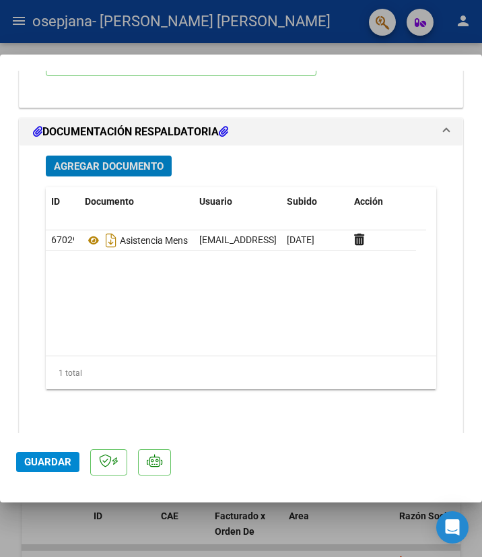
click at [143, 172] on span "Agregar Documento" at bounding box center [109, 166] width 110 height 12
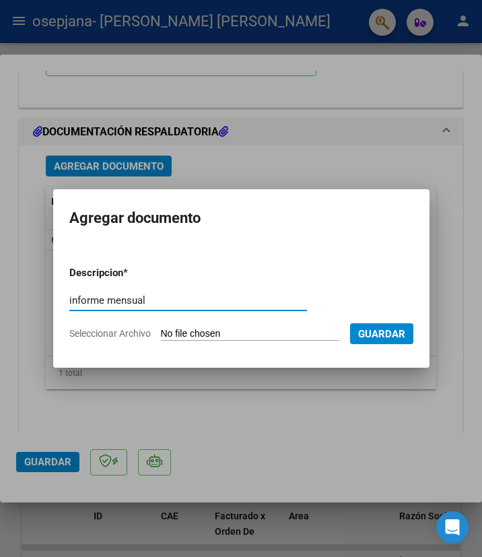
type input "informe mensual"
type input "C:\fakepath\[PERSON_NAME] INFORME O.S. [DATE].pdf"
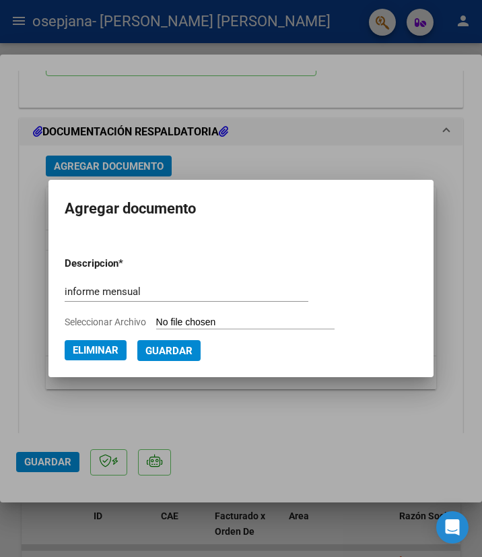
click at [176, 357] on button "Guardar" at bounding box center [168, 350] width 63 height 21
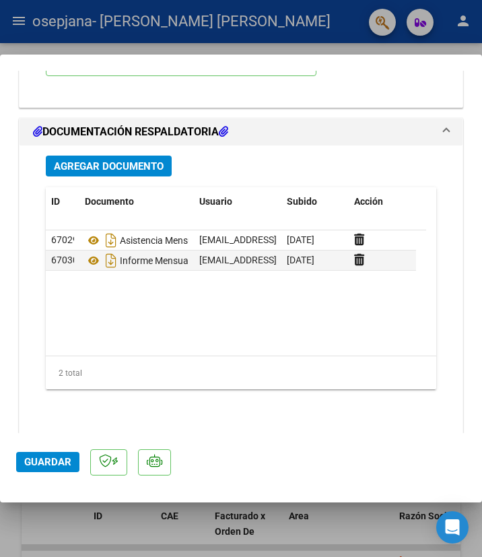
click at [53, 461] on span "Guardar" at bounding box center [47, 462] width 47 height 12
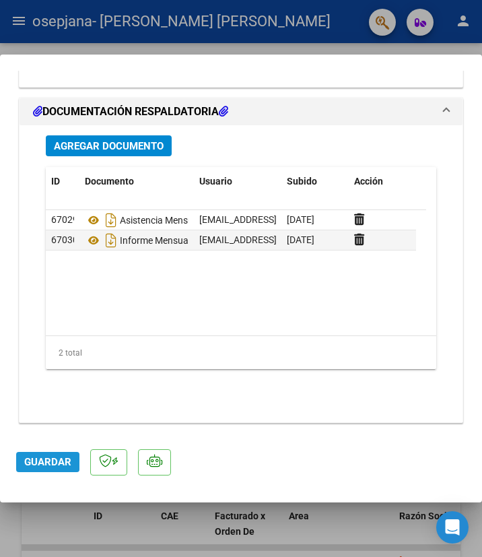
click at [67, 457] on span "Guardar" at bounding box center [47, 462] width 47 height 12
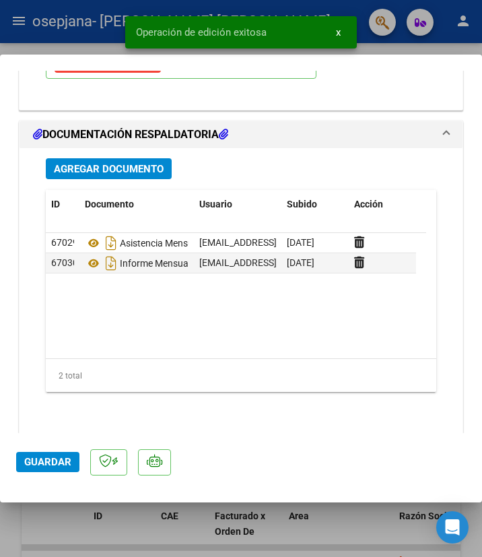
scroll to position [1230, 0]
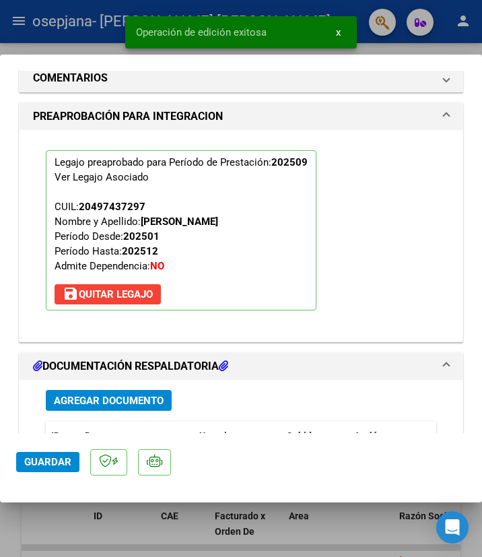
click at [69, 47] on div at bounding box center [241, 278] width 482 height 557
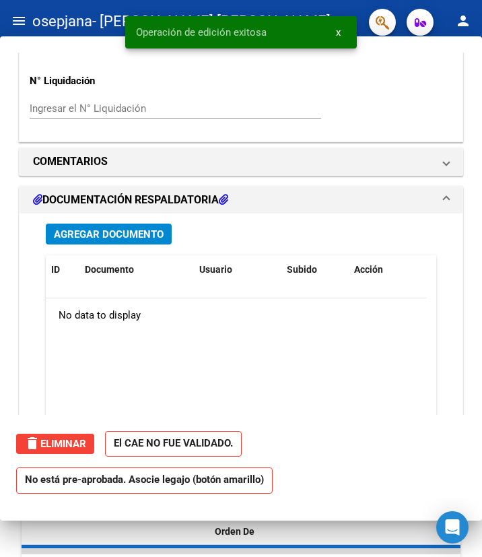
scroll to position [0, 0]
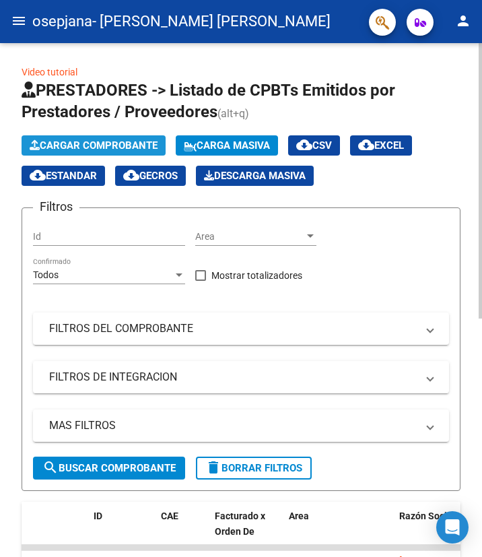
click at [133, 147] on span "Cargar Comprobante" at bounding box center [94, 145] width 128 height 12
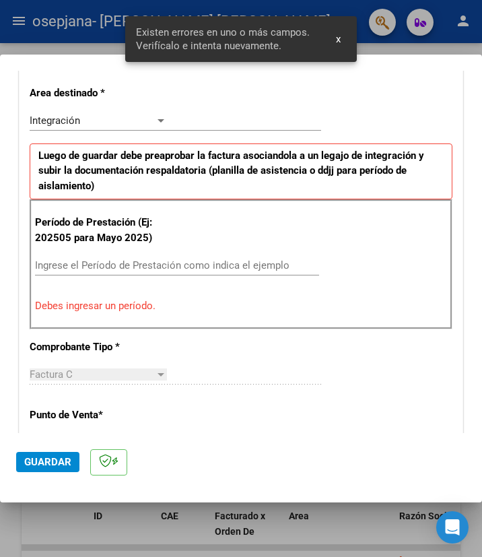
scroll to position [304, 0]
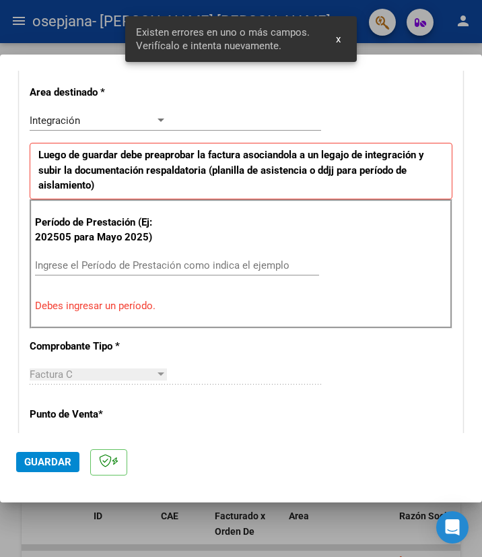
click at [114, 259] on input "Ingrese el Período de Prestación como indica el ejemplo" at bounding box center [101, 265] width 133 height 12
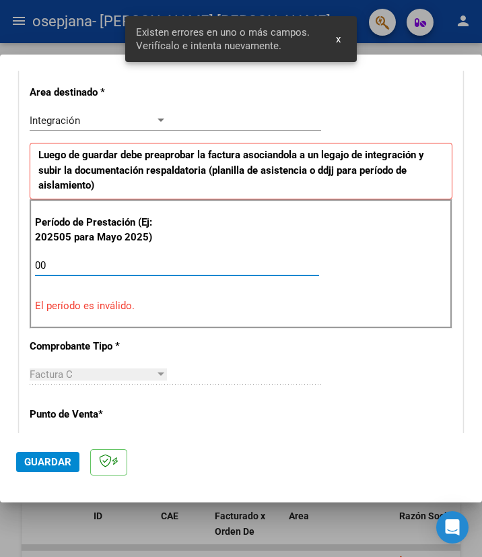
type input "0"
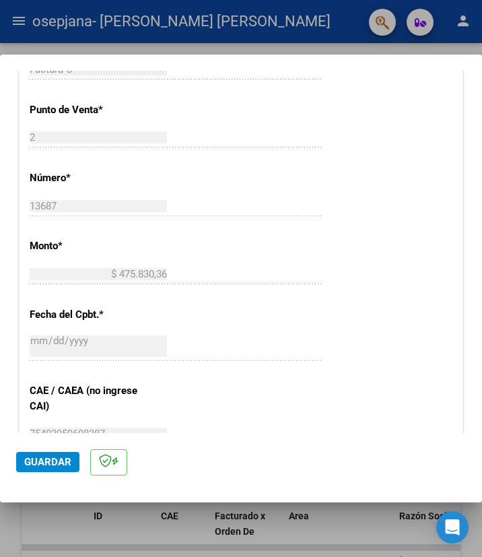
scroll to position [842, 0]
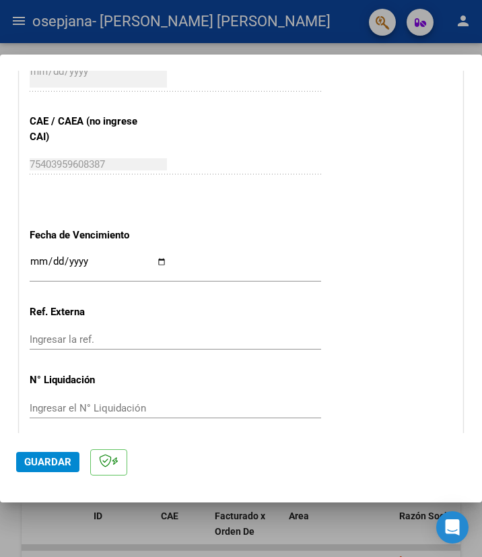
type input "202509"
click at [155, 263] on input "Ingresar la fecha" at bounding box center [98, 267] width 137 height 22
type input "[DATE]"
click at [52, 459] on span "Guardar" at bounding box center [47, 462] width 47 height 12
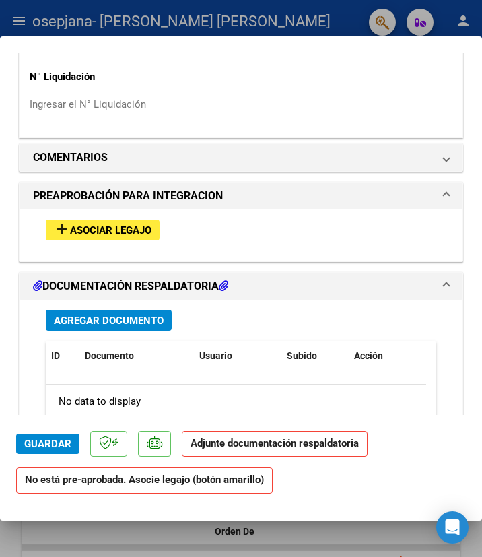
scroll to position [1087, 0]
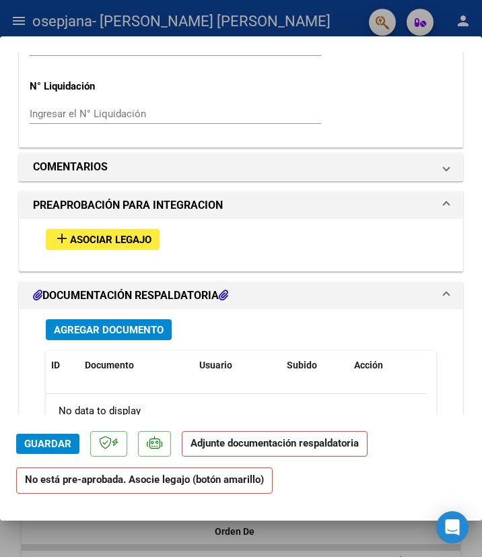
click at [102, 240] on span "Asociar Legajo" at bounding box center [110, 240] width 81 height 12
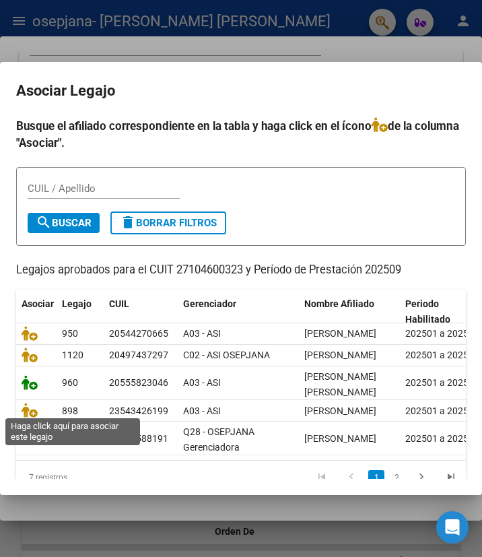
click at [28, 390] on icon at bounding box center [30, 382] width 16 height 15
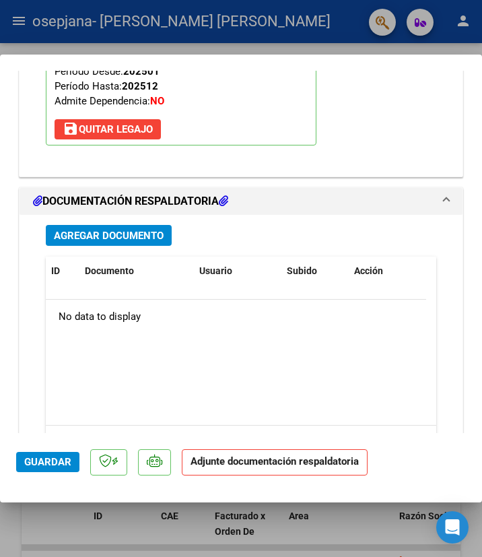
scroll to position [1406, 0]
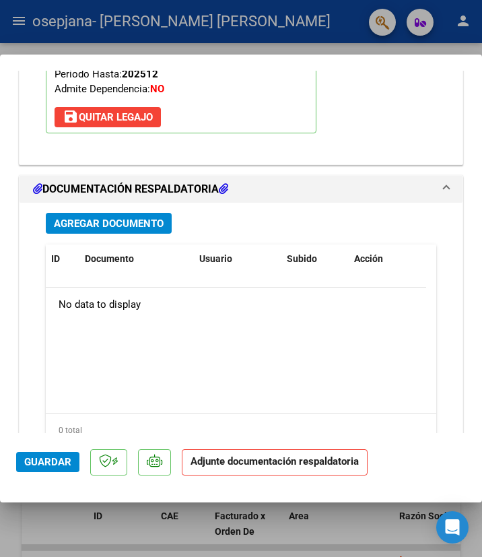
click at [123, 229] on span "Agregar Documento" at bounding box center [109, 223] width 110 height 12
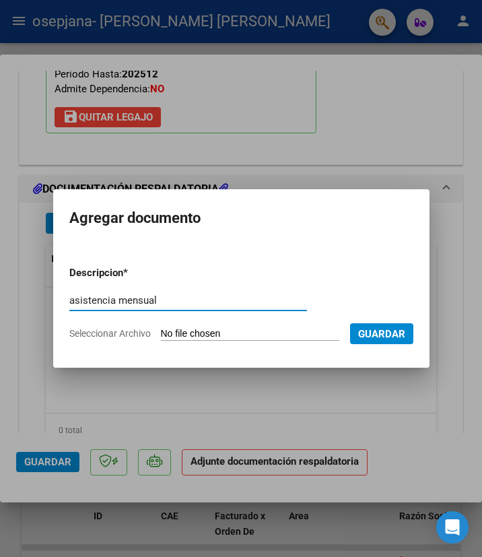
type input "asistencia mensual"
type input "C:\fakepath\[PERSON_NAME] 092025.pdf"
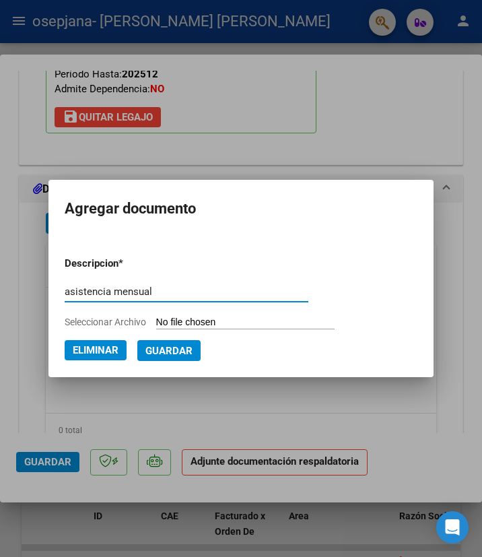
click at [185, 348] on span "Guardar" at bounding box center [168, 351] width 47 height 12
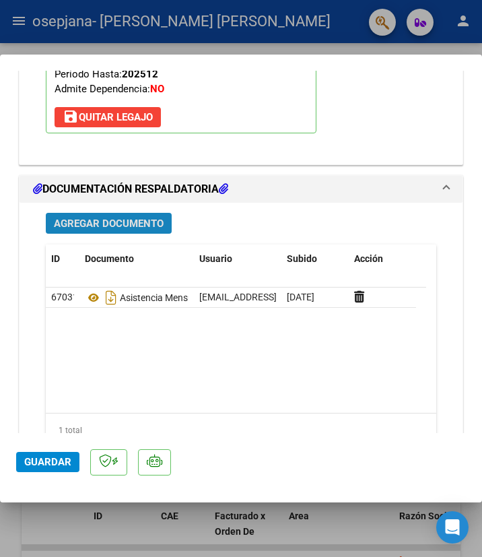
click at [122, 229] on span "Agregar Documento" at bounding box center [109, 223] width 110 height 12
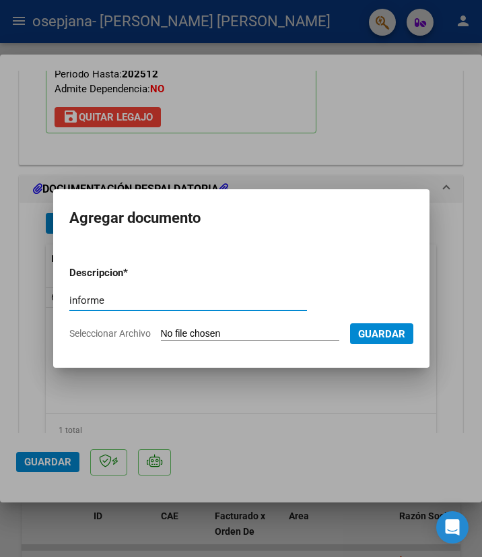
type input "informe"
type input "C:\fakepath\[PERSON_NAME] [PERSON_NAME] INFORME O.S. [DATE].pdf"
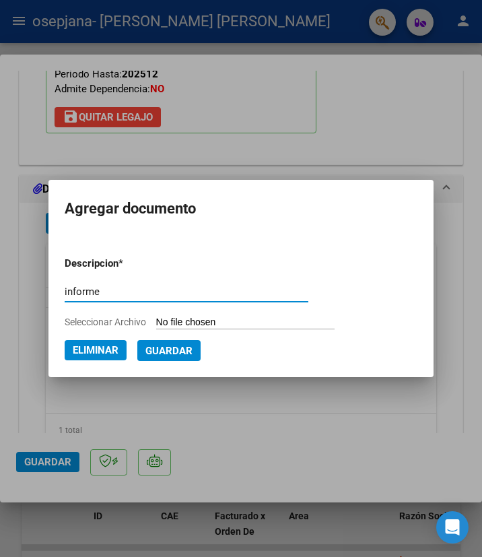
click at [155, 354] on span "Guardar" at bounding box center [168, 351] width 47 height 12
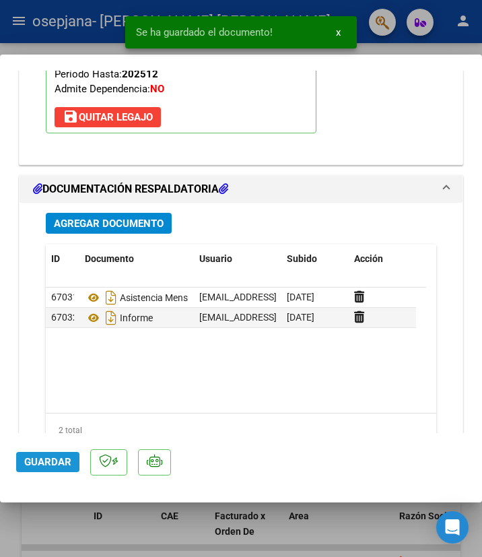
click at [54, 462] on span "Guardar" at bounding box center [47, 462] width 47 height 12
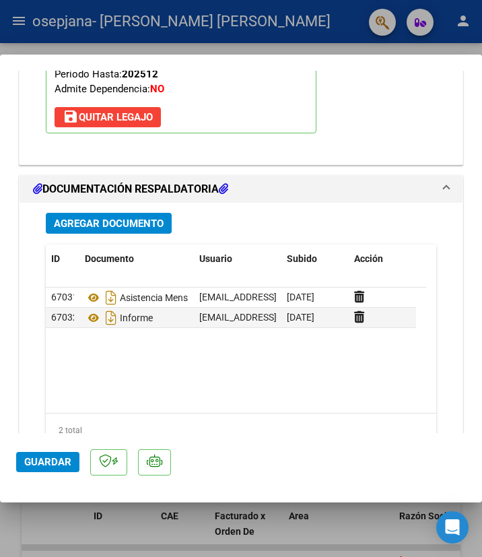
click at [57, 34] on div at bounding box center [241, 278] width 482 height 557
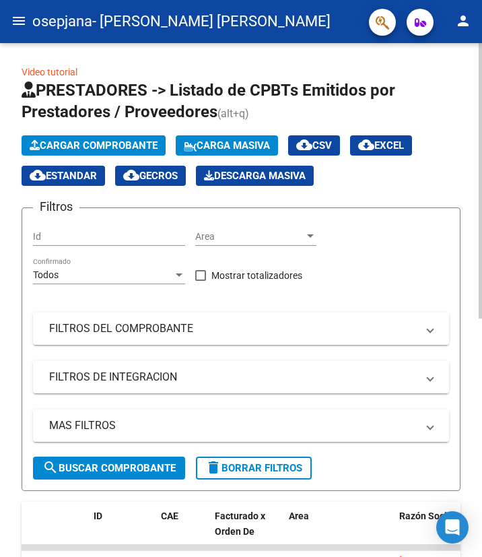
click at [73, 149] on span "Cargar Comprobante" at bounding box center [94, 145] width 128 height 12
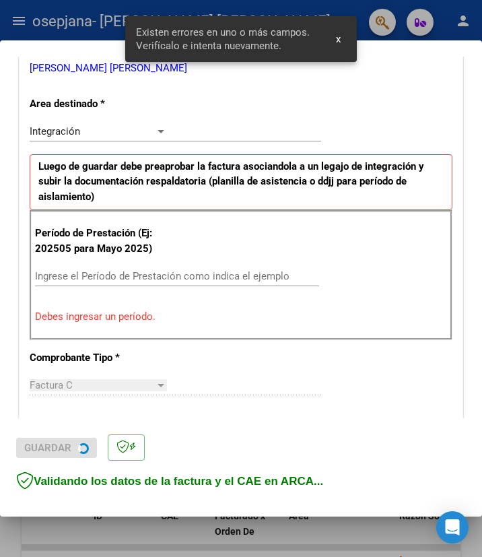
scroll to position [304, 0]
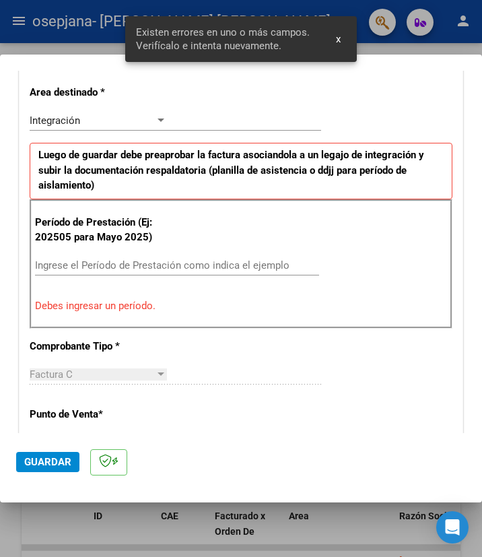
click at [197, 268] on div "Ingrese el Período de Prestación como indica el ejemplo" at bounding box center [177, 265] width 284 height 20
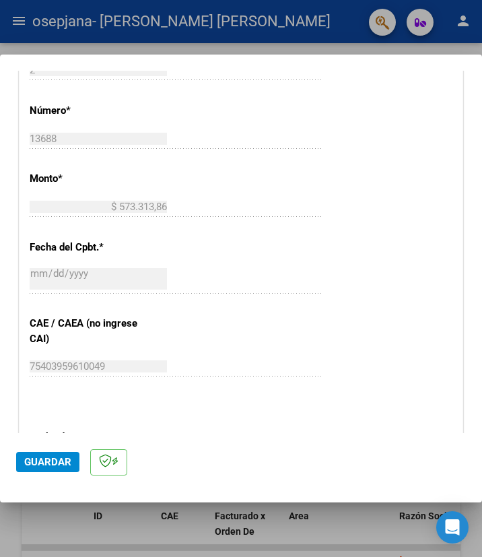
scroll to position [894, 0]
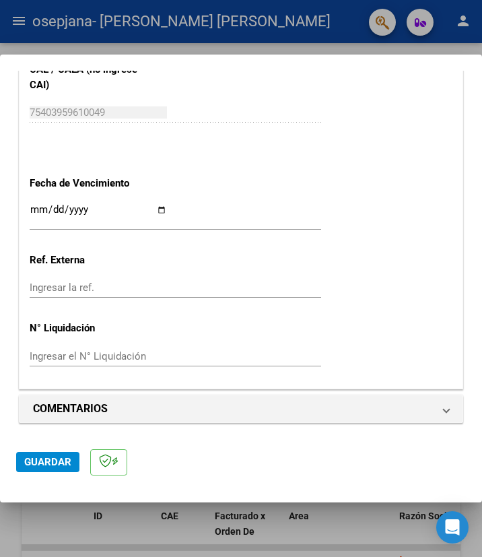
type input "202509"
click at [162, 213] on input "Ingresar la fecha" at bounding box center [98, 215] width 137 height 22
type input "[DATE]"
click at [61, 460] on span "Guardar" at bounding box center [47, 462] width 47 height 12
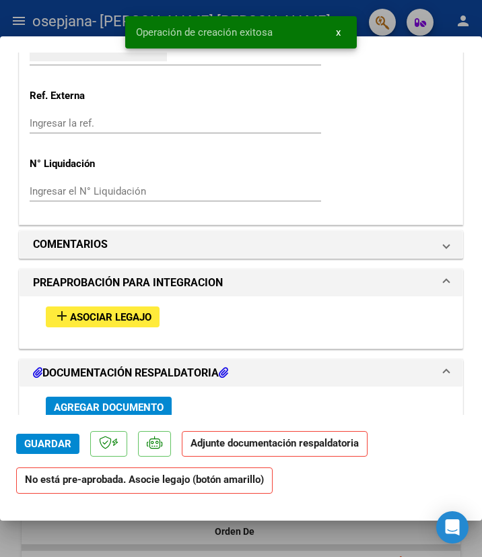
scroll to position [1211, 0]
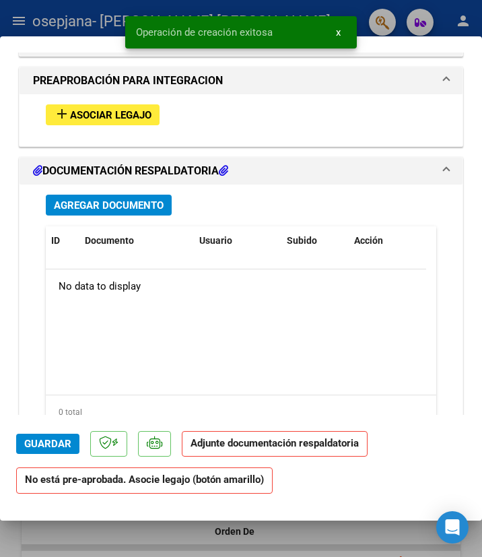
click at [128, 119] on span "Asociar Legajo" at bounding box center [110, 115] width 81 height 12
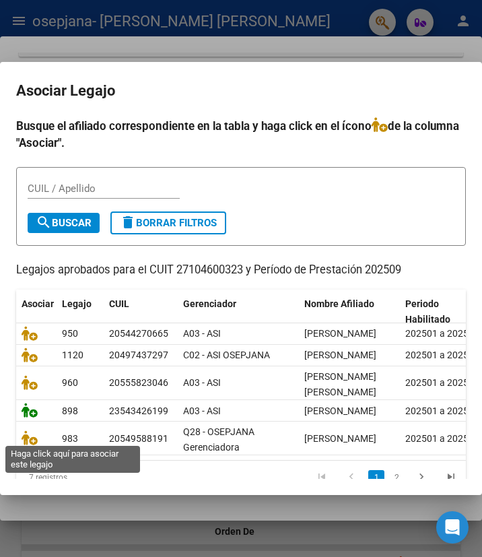
click at [26, 417] on icon at bounding box center [30, 409] width 16 height 15
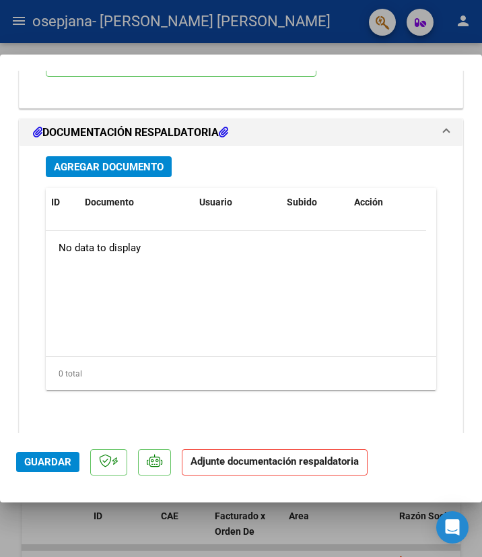
scroll to position [1464, 0]
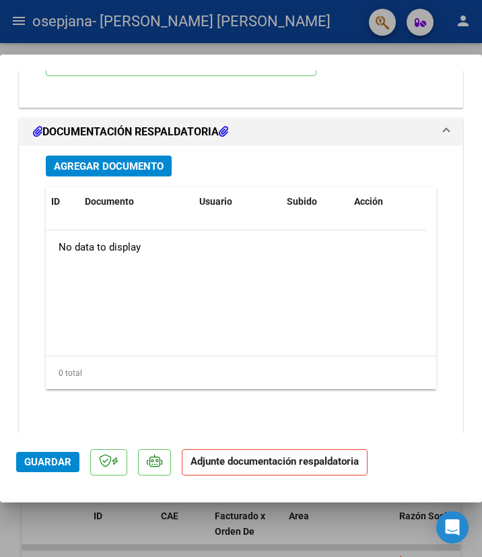
click at [143, 176] on button "Agregar Documento" at bounding box center [109, 165] width 126 height 21
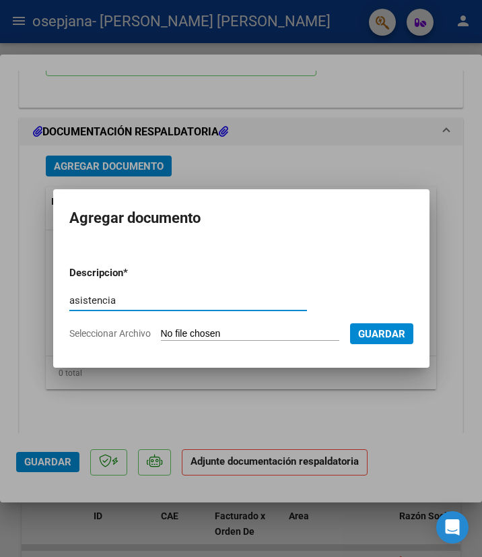
type input "asistencia"
type input "C:\fakepath\[PERSON_NAME] 092025.pdf"
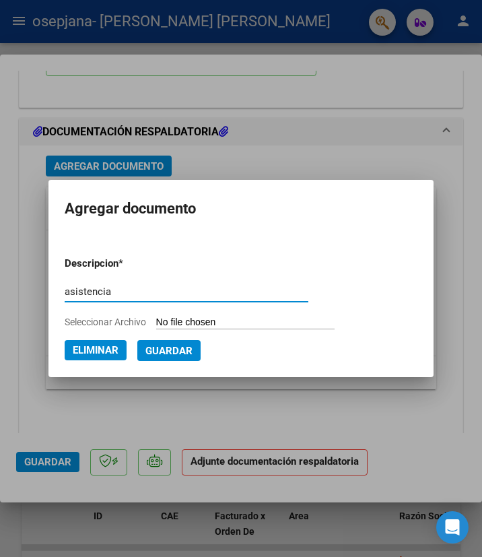
click at [162, 345] on span "Guardar" at bounding box center [168, 351] width 47 height 12
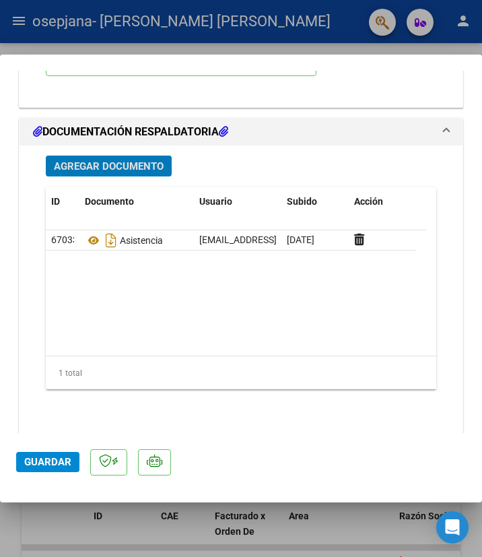
click at [112, 176] on button "Agregar Documento" at bounding box center [109, 165] width 126 height 21
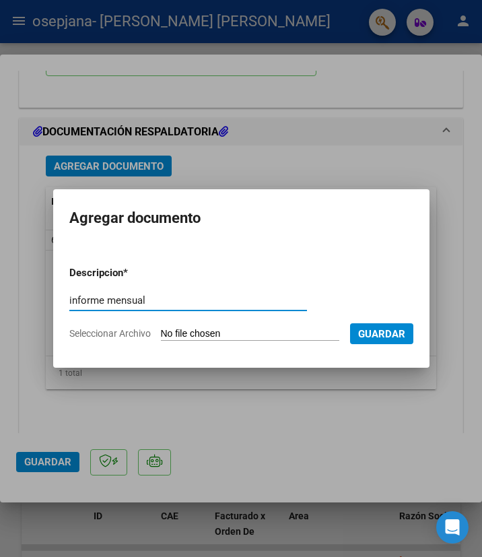
type input "informe mensual"
type input "C:\fakepath\[PERSON_NAME] INFORME O.S. [DATE].pdf"
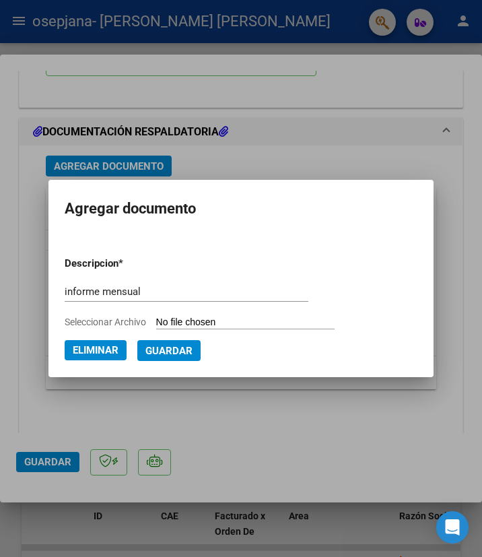
click at [247, 439] on div at bounding box center [241, 278] width 482 height 557
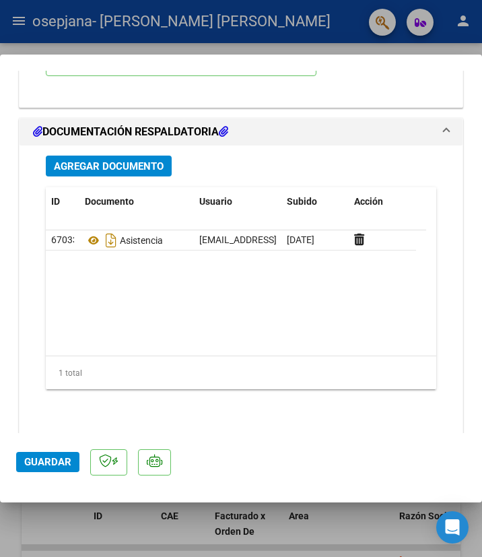
click at [176, 354] on datatable-body "67033 Asistencia [EMAIL_ADDRESS][DOMAIN_NAME] - [PERSON_NAME] [PERSON_NAME] - […" at bounding box center [236, 292] width 380 height 125
click at [128, 176] on button "Agregar Documento" at bounding box center [109, 165] width 126 height 21
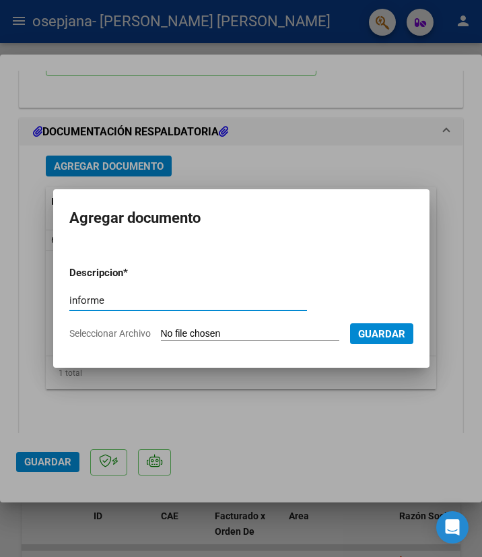
type input "informe"
type input "C:\fakepath\[PERSON_NAME] INFORME O.S. [DATE].pdf"
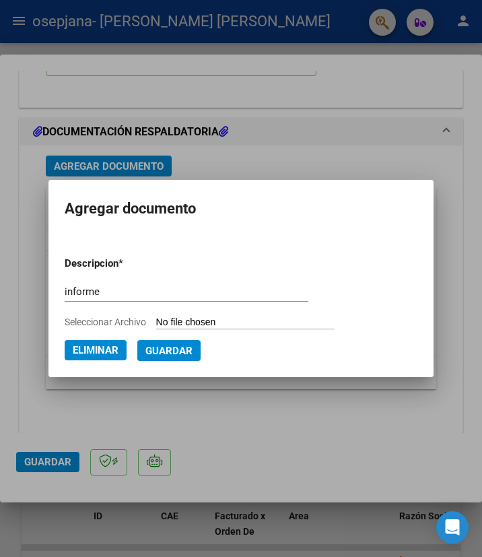
click at [174, 361] on mat-dialog-container "Agregar documento Descripcion * informe Escriba aquí una descripcion Selecciona…" at bounding box center [241, 278] width 386 height 197
click at [174, 355] on span "Guardar" at bounding box center [168, 351] width 47 height 12
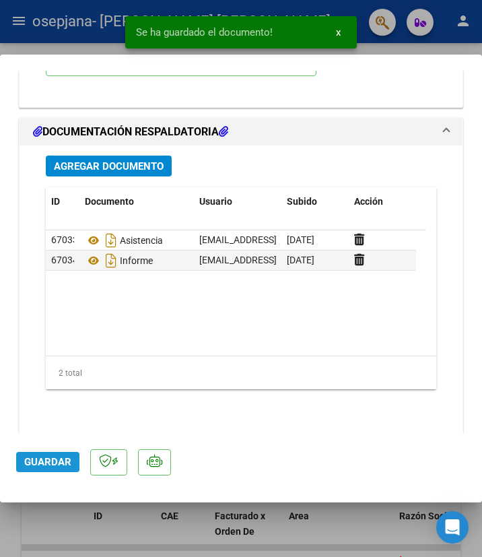
click at [58, 457] on span "Guardar" at bounding box center [47, 462] width 47 height 12
click at [83, 42] on div at bounding box center [241, 278] width 482 height 557
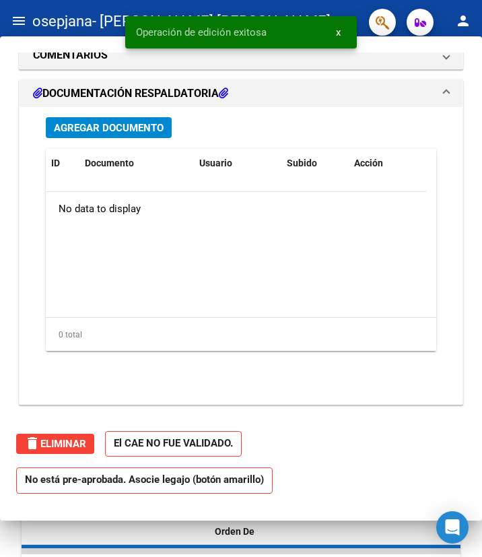
scroll to position [0, 0]
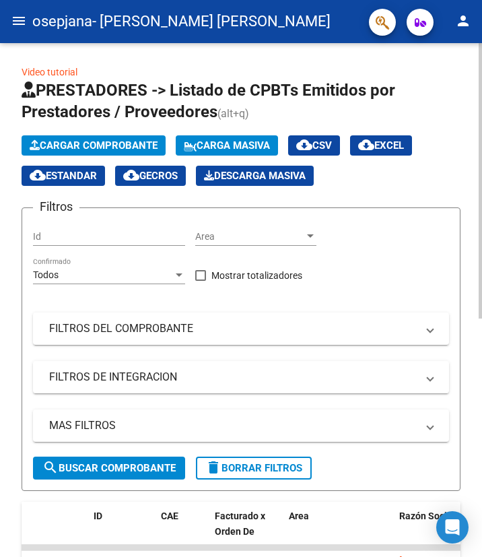
click at [112, 142] on span "Cargar Comprobante" at bounding box center [94, 145] width 128 height 12
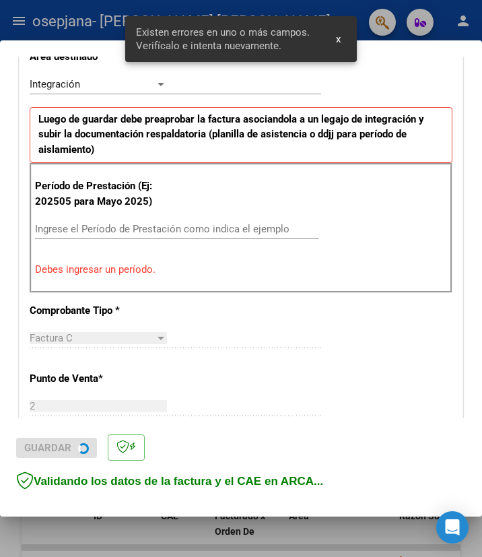
scroll to position [371, 0]
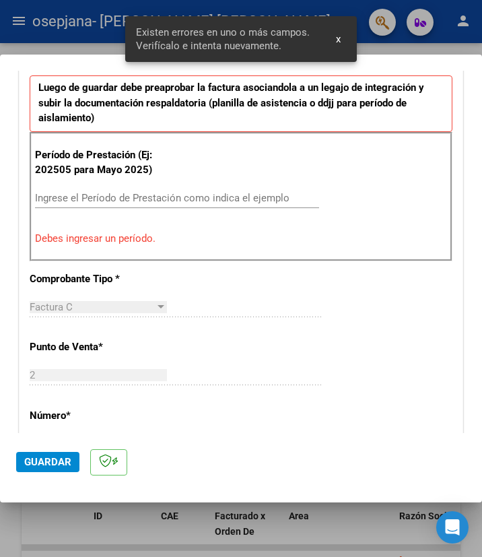
click at [136, 190] on div "Ingrese el Período de Prestación como indica el ejemplo" at bounding box center [177, 198] width 284 height 20
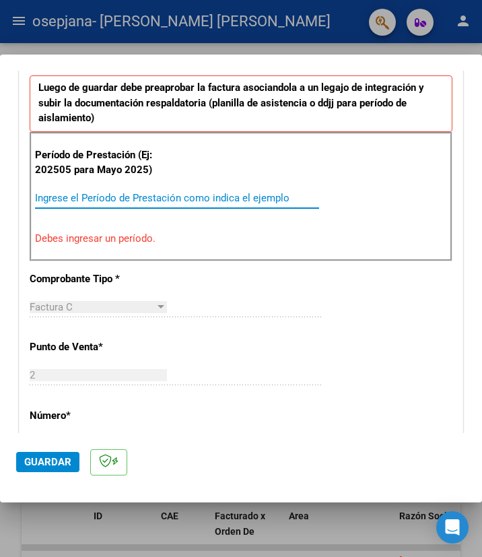
click at [112, 202] on input "Ingrese el Período de Prestación como indica el ejemplo" at bounding box center [101, 198] width 133 height 12
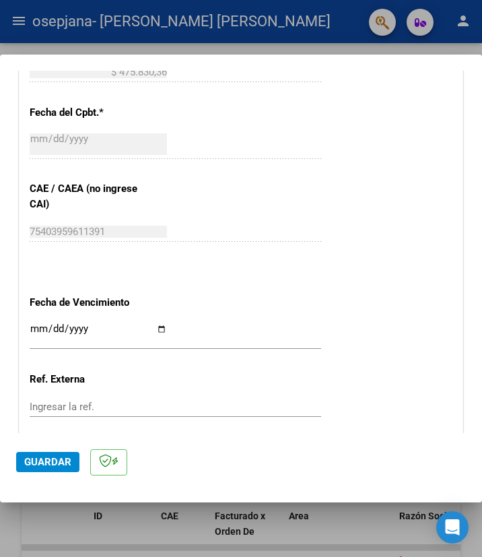
scroll to position [894, 0]
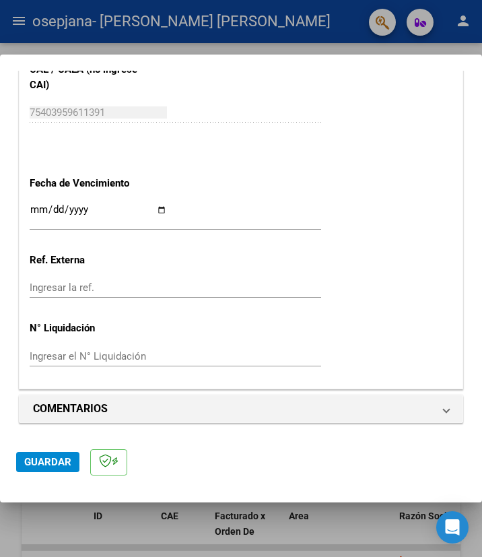
type input "202509"
click at [154, 209] on input "Ingresar la fecha" at bounding box center [98, 215] width 137 height 22
type input "[DATE]"
click at [62, 458] on span "Guardar" at bounding box center [47, 462] width 47 height 12
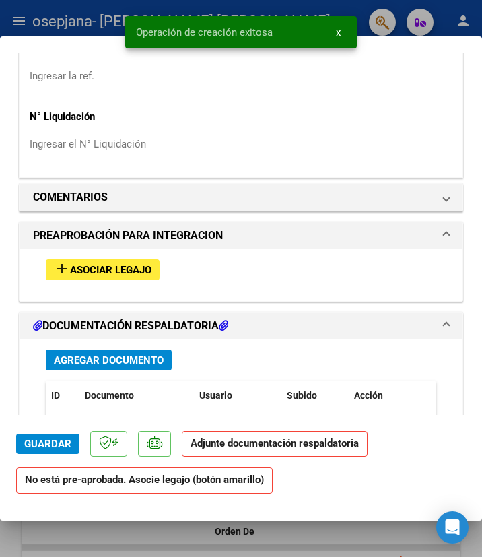
scroll to position [1144, 0]
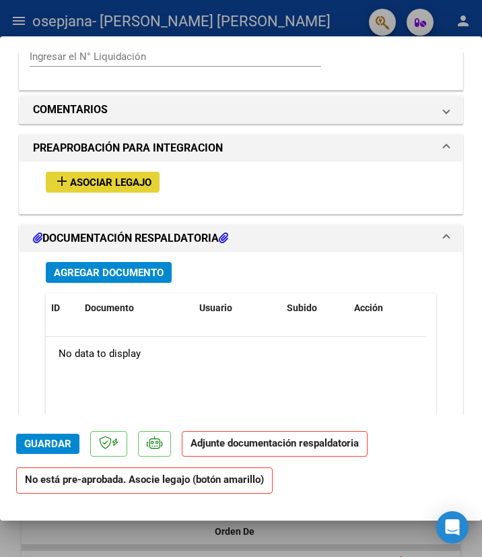
click at [130, 183] on span "Asociar Legajo" at bounding box center [110, 182] width 81 height 12
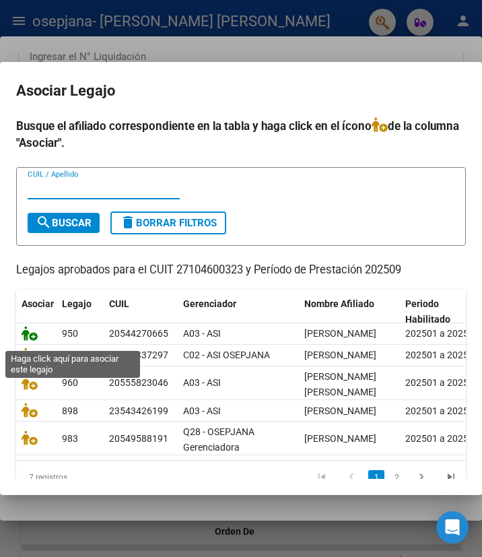
click at [30, 340] on icon at bounding box center [30, 333] width 16 height 15
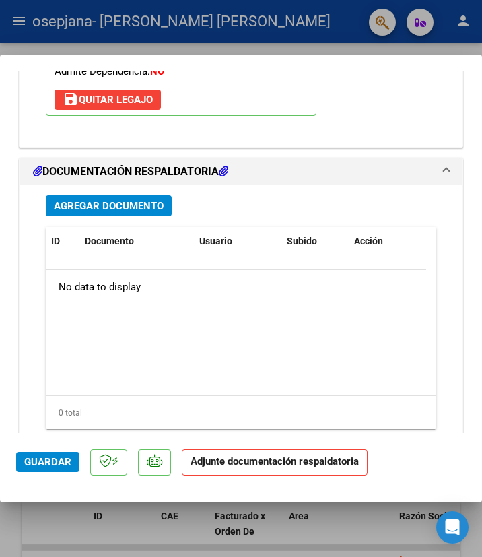
scroll to position [1464, 0]
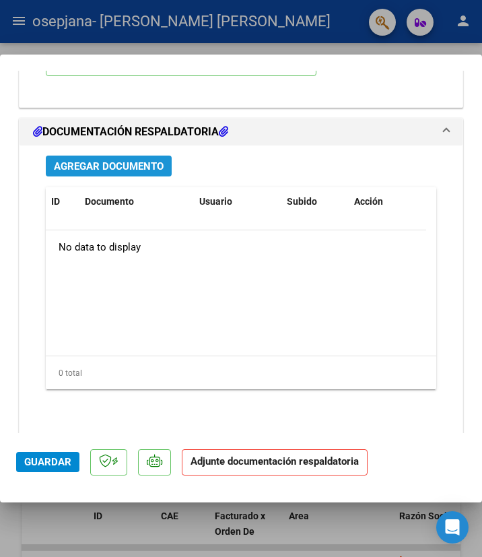
click at [157, 176] on button "Agregar Documento" at bounding box center [109, 165] width 126 height 21
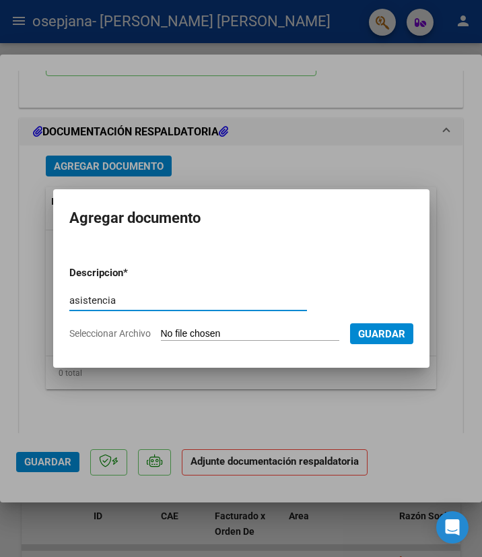
type input "asistencia"
type input "C:\fakepath\[PERSON_NAME] 0925.pdf"
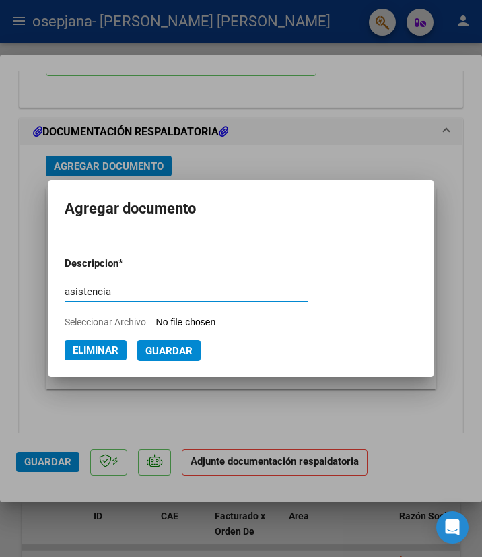
click at [179, 347] on span "Guardar" at bounding box center [168, 351] width 47 height 12
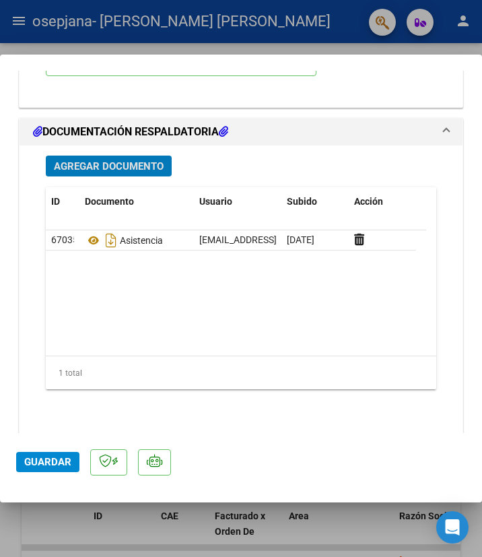
click at [140, 176] on button "Agregar Documento" at bounding box center [109, 165] width 126 height 21
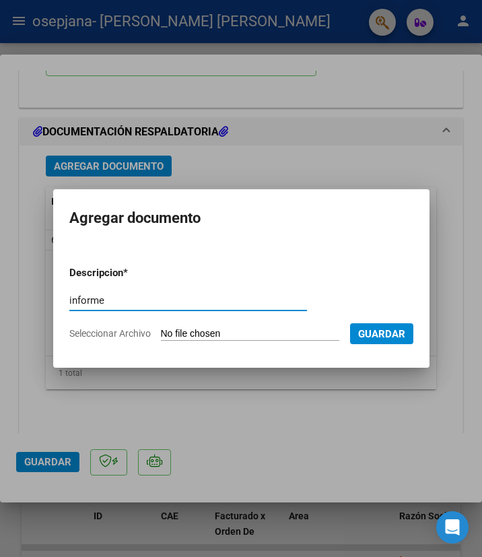
type input "informe"
type input "C:\fakepath\[PERSON_NAME] INFORME O.S. [DATE].pdf"
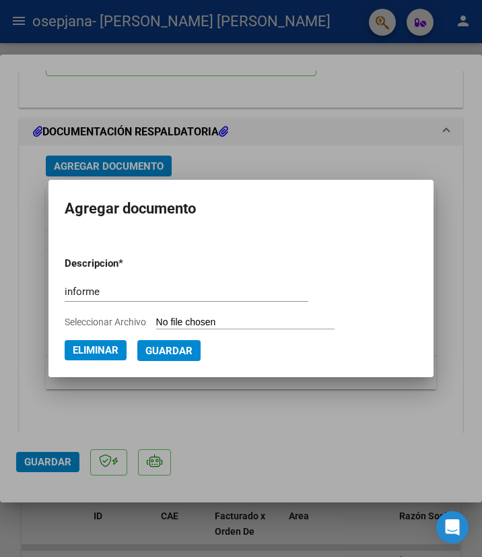
click at [180, 349] on span "Guardar" at bounding box center [168, 351] width 47 height 12
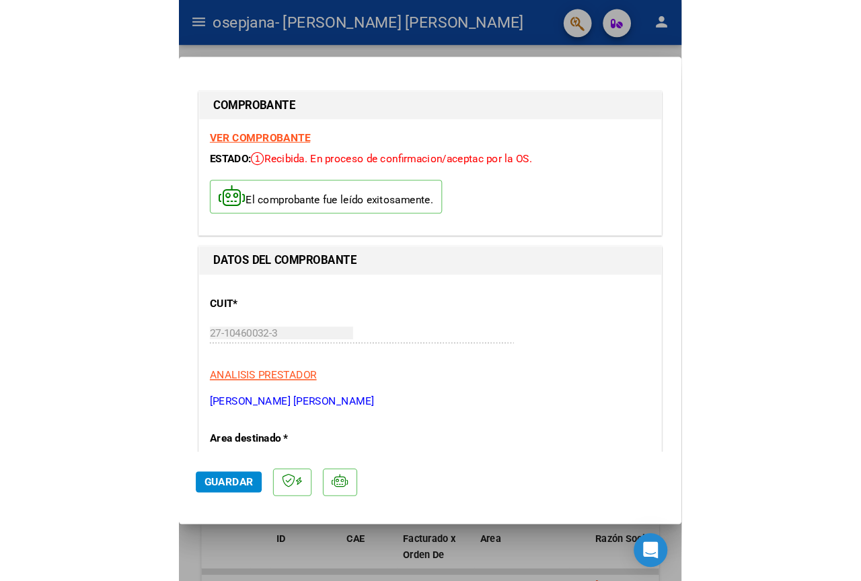
scroll to position [0, 0]
